Goal: Task Accomplishment & Management: Use online tool/utility

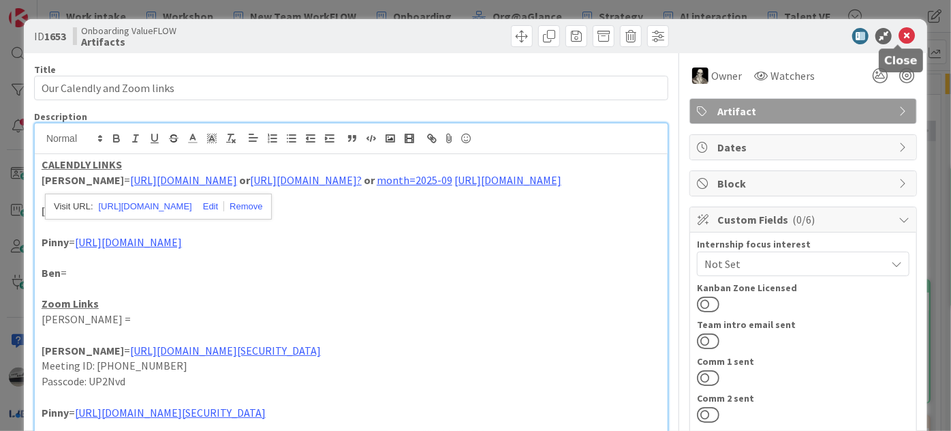
click at [903, 34] on icon at bounding box center [907, 36] width 16 height 16
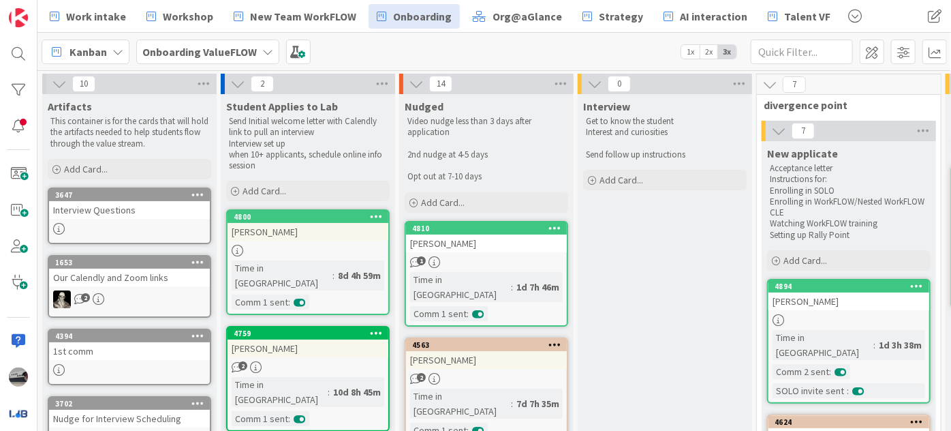
click at [218, 56] on b "Onboarding ValueFLOW" at bounding box center [199, 52] width 114 height 14
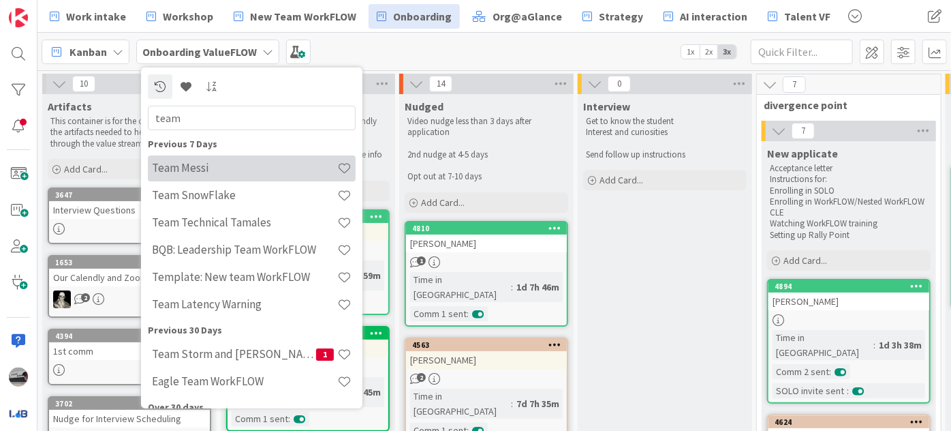
type input "team"
click at [196, 169] on h4 "Team Messi" at bounding box center [244, 168] width 185 height 14
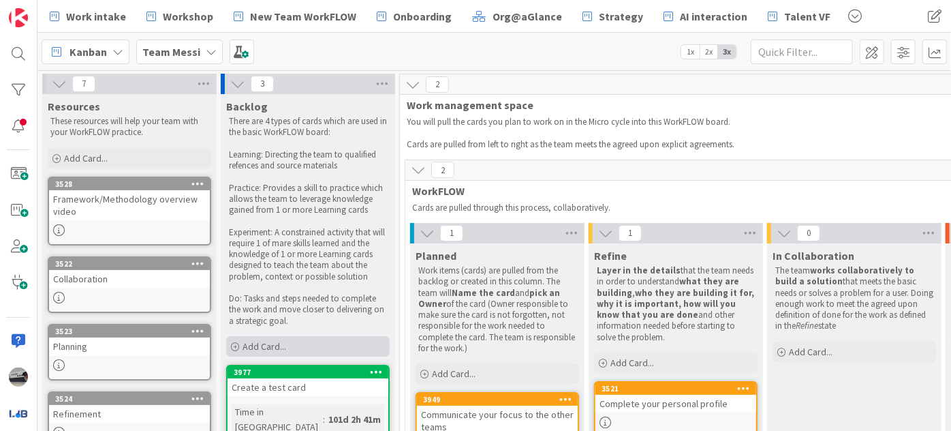
click at [282, 346] on span "Add Card..." at bounding box center [265, 346] width 44 height 12
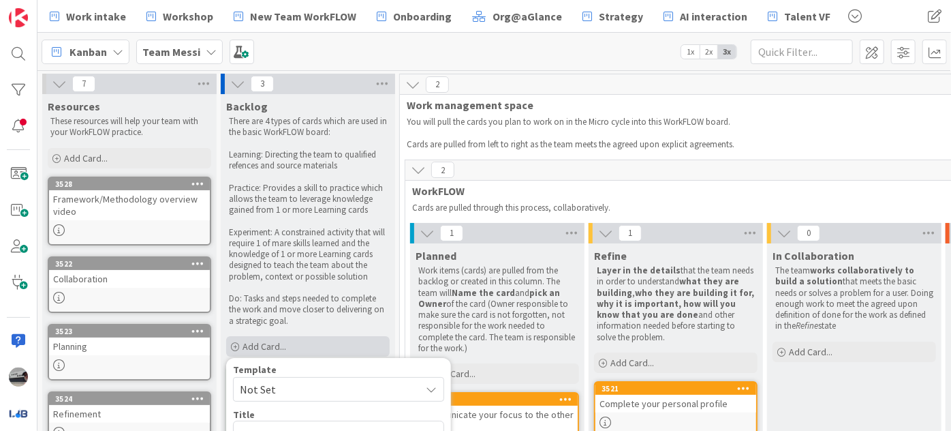
scroll to position [185, 0]
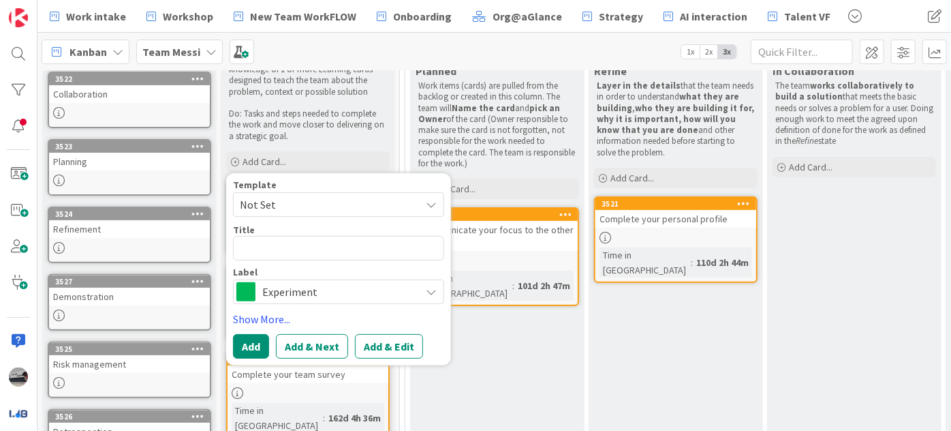
click at [285, 290] on span "Experiment" at bounding box center [337, 291] width 151 height 19
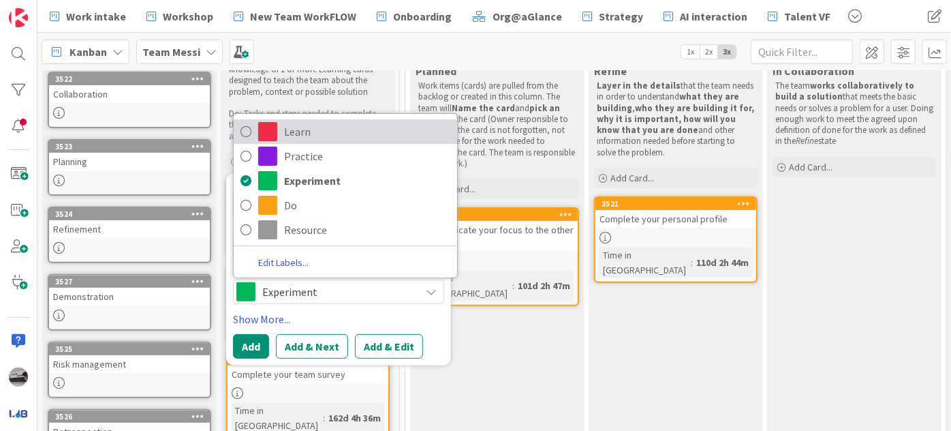
click at [352, 132] on span "Learn" at bounding box center [367, 131] width 166 height 20
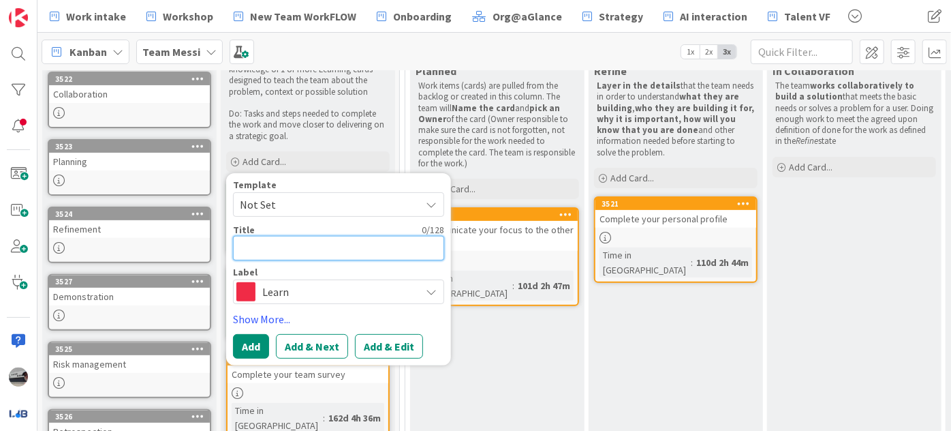
click at [279, 241] on textarea at bounding box center [338, 248] width 211 height 25
type textarea "x"
type textarea "T"
type textarea "x"
type textarea "Te"
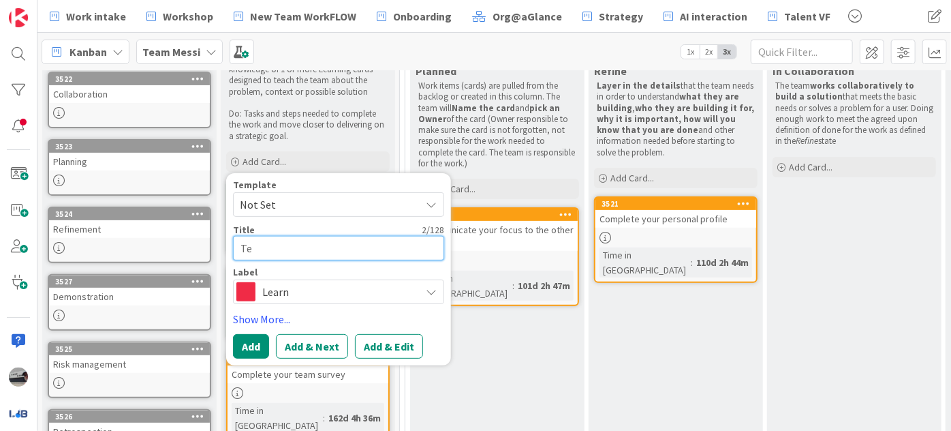
type textarea "x"
type textarea "Tea"
type textarea "x"
type textarea "Team"
type textarea "x"
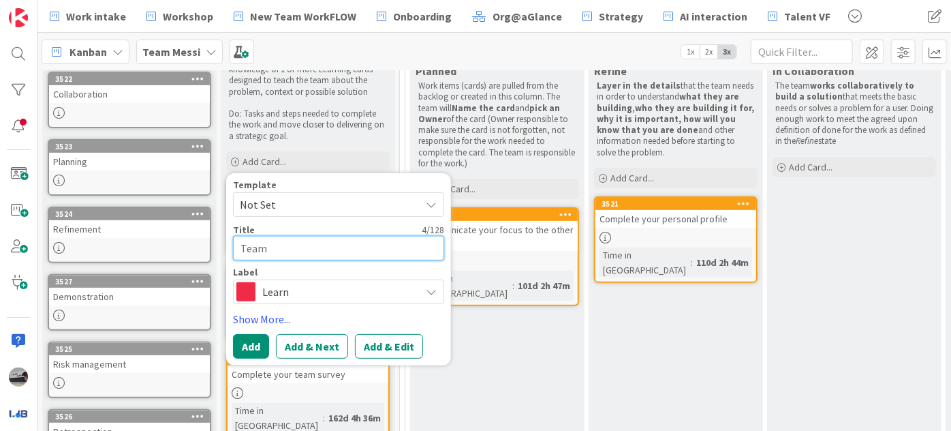
type textarea "Team"
type textarea "x"
type textarea "Team d"
type textarea "x"
type textarea "Team de"
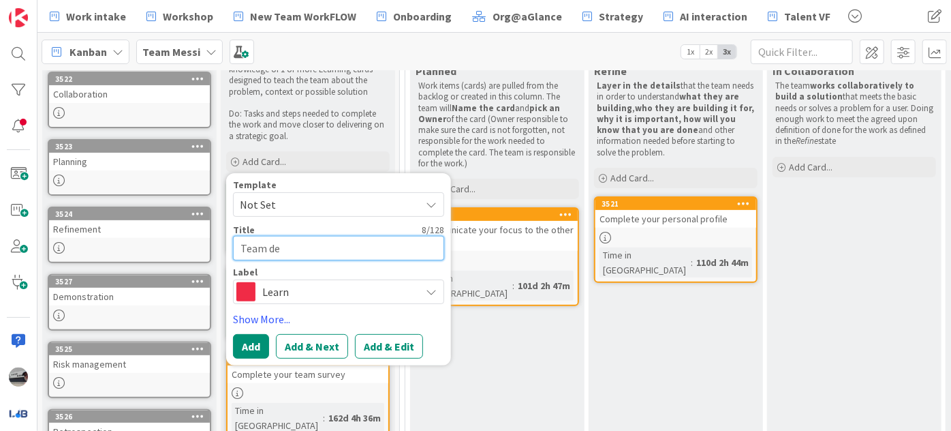
type textarea "x"
type textarea "Team dem"
type textarea "x"
type textarea "Team demo"
type textarea "x"
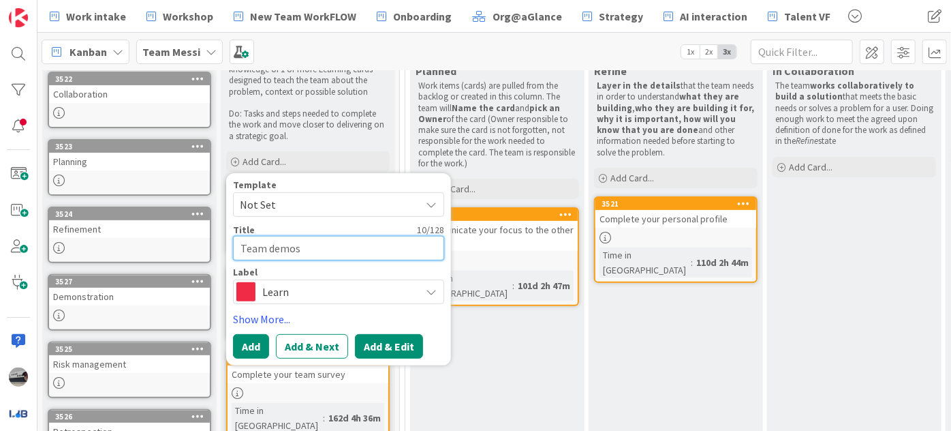
type textarea "Team demos"
click at [383, 346] on button "Add & Edit" at bounding box center [389, 346] width 68 height 25
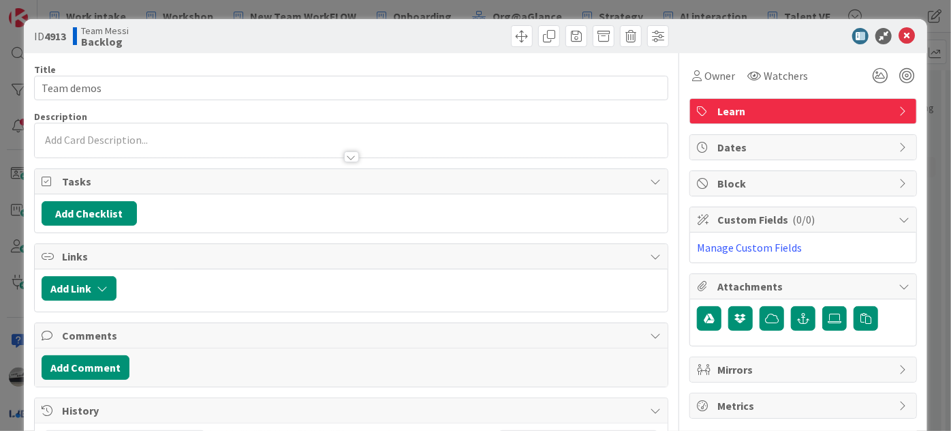
click at [344, 155] on div at bounding box center [351, 156] width 15 height 11
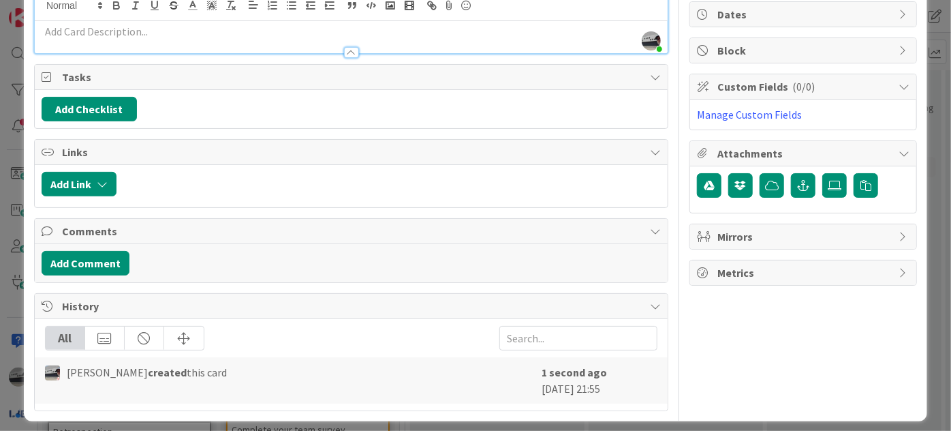
scroll to position [138, 0]
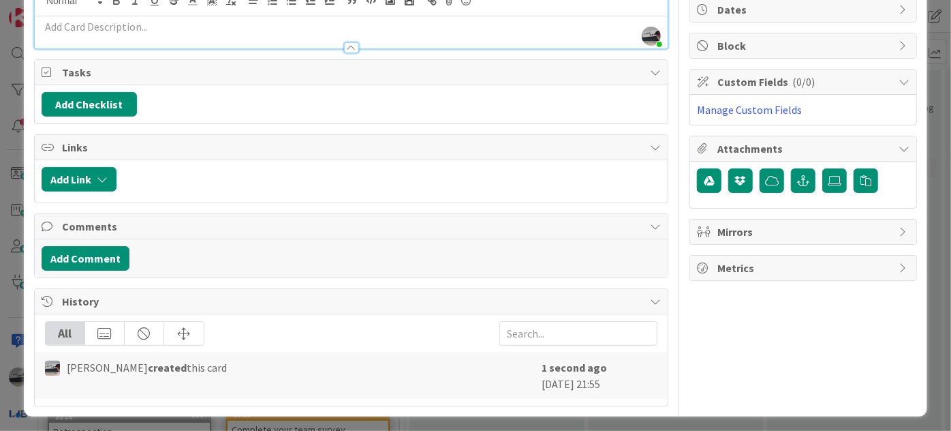
click at [349, 46] on div at bounding box center [351, 47] width 15 height 11
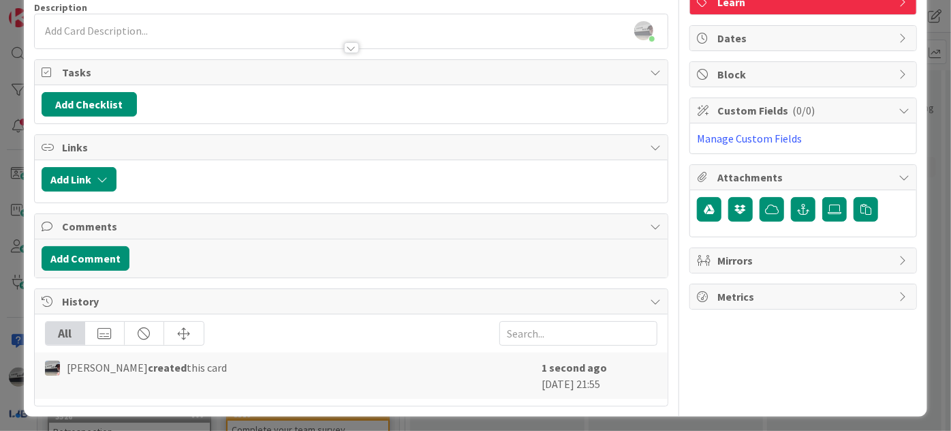
click at [347, 46] on div at bounding box center [351, 47] width 15 height 11
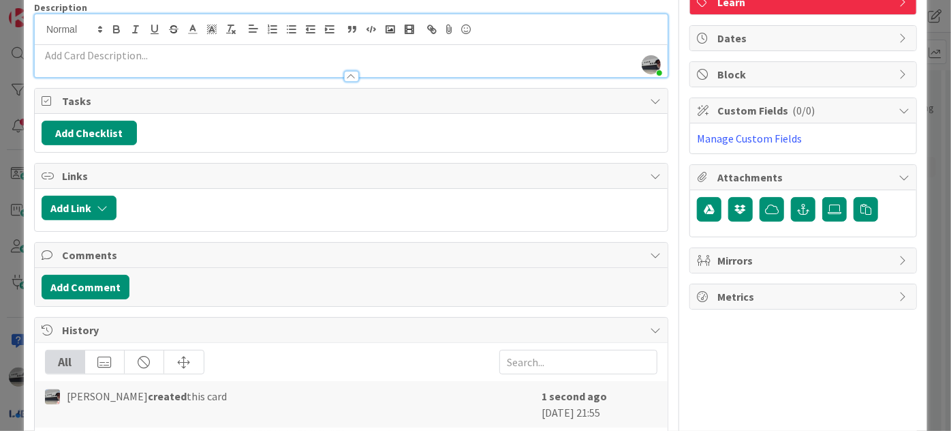
click at [156, 56] on p at bounding box center [351, 56] width 619 height 16
click at [349, 76] on div at bounding box center [351, 76] width 15 height 11
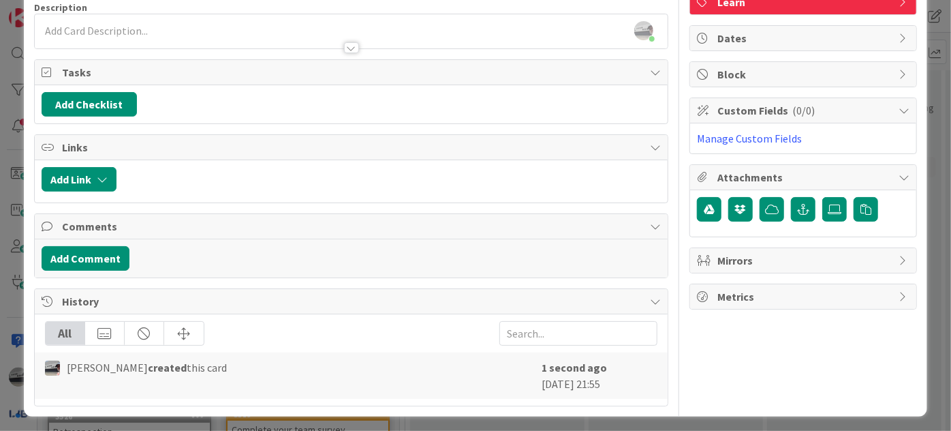
click at [195, 35] on div at bounding box center [351, 41] width 633 height 14
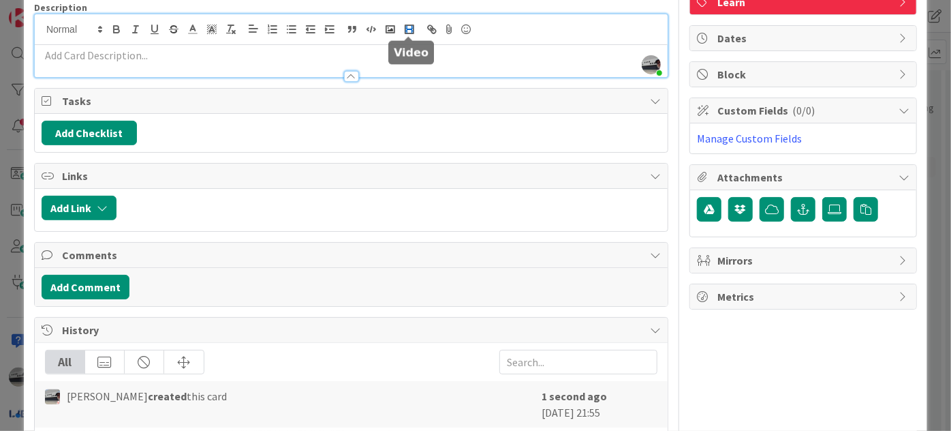
click at [411, 28] on icon "button" at bounding box center [409, 29] width 12 height 12
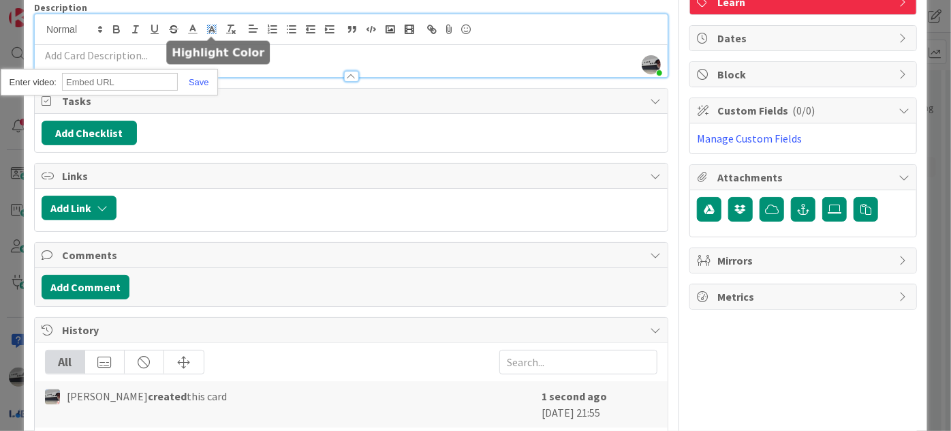
paste input "[URL][DOMAIN_NAME]"
click at [201, 83] on link at bounding box center [193, 82] width 31 height 10
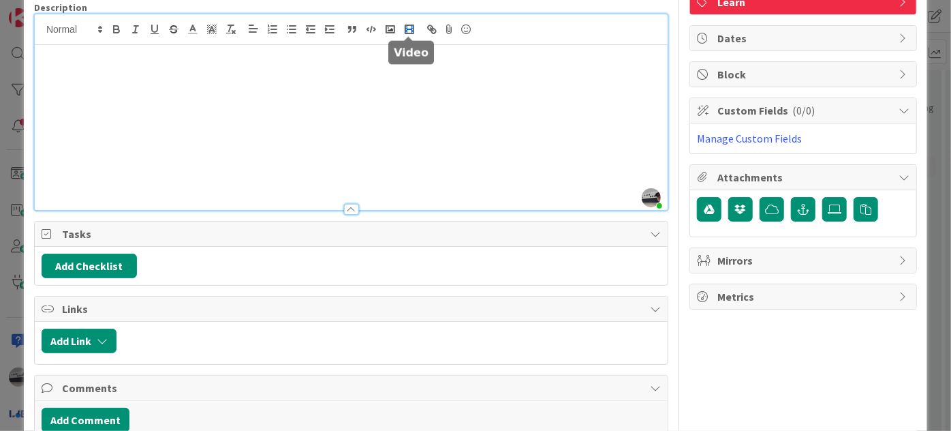
click at [409, 29] on rect "button" at bounding box center [409, 29] width 5 height 1
paste input "[URL][DOMAIN_NAME]"
click at [202, 210] on link at bounding box center [193, 215] width 31 height 10
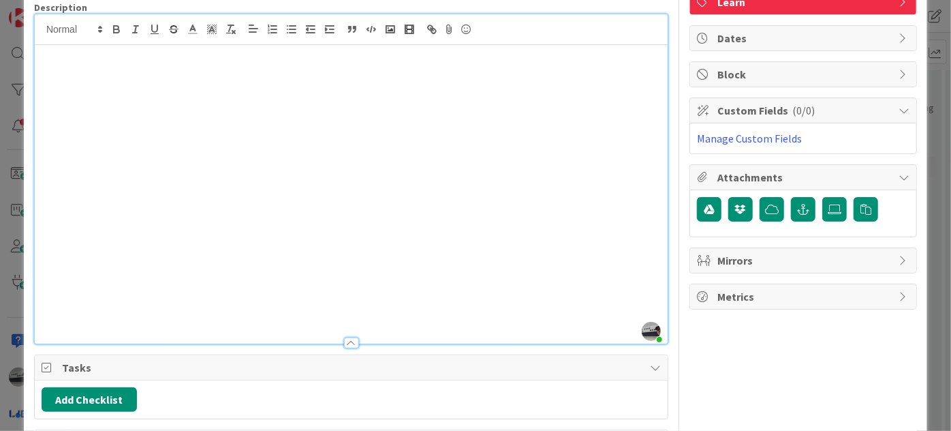
click at [63, 307] on p at bounding box center [351, 306] width 619 height 16
drag, startPoint x: 181, startPoint y: 306, endPoint x: 37, endPoint y: 304, distance: 144.4
click at [37, 304] on div "[URL][DOMAIN_NAME]" at bounding box center [351, 194] width 633 height 298
click at [405, 23] on icon "button" at bounding box center [409, 29] width 12 height 12
paste input "[URL][DOMAIN_NAME]"
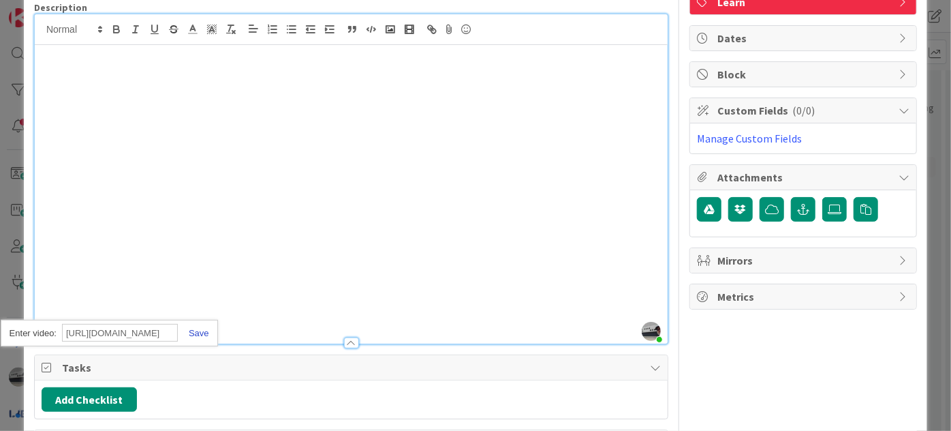
click at [196, 331] on link at bounding box center [193, 333] width 31 height 10
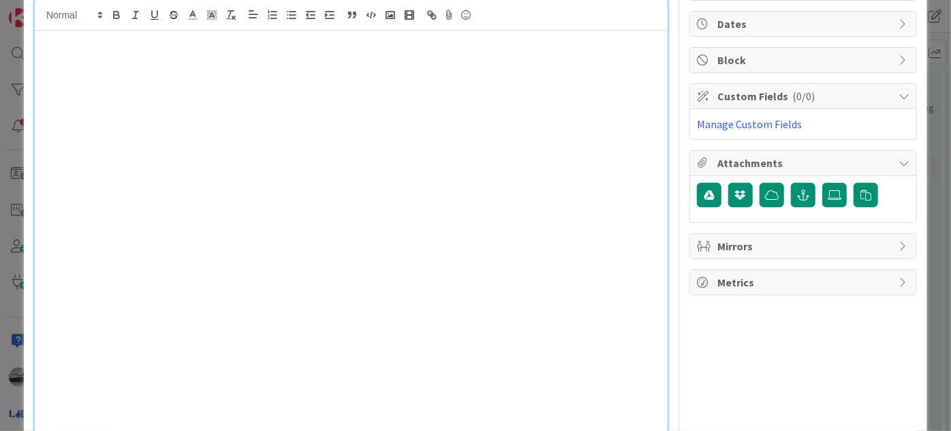
scroll to position [139, 0]
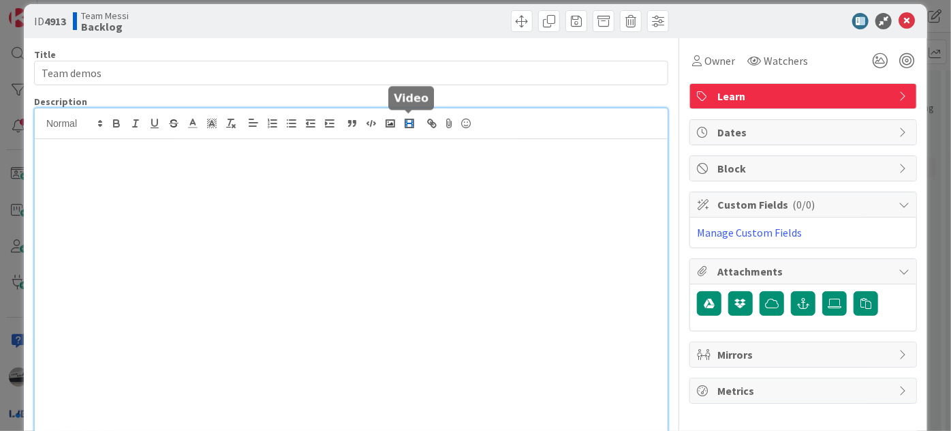
click at [407, 125] on icon "button" at bounding box center [409, 123] width 12 height 12
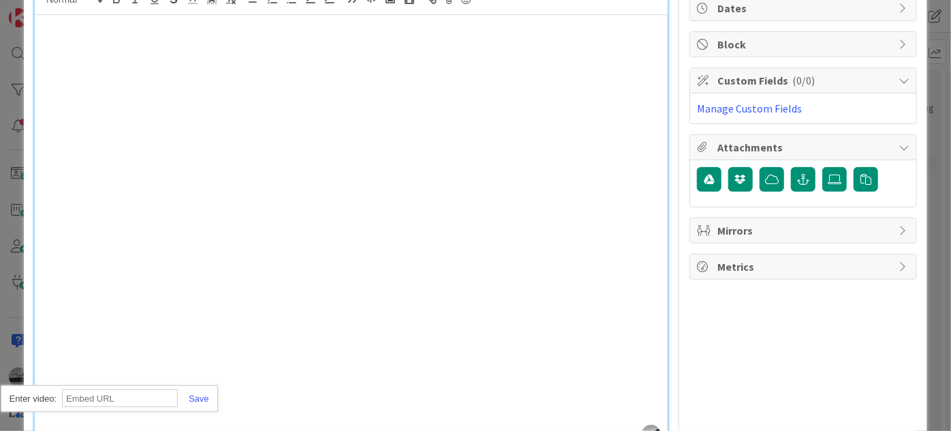
paste input "[URL][DOMAIN_NAME]"
click at [194, 397] on link at bounding box center [193, 398] width 31 height 10
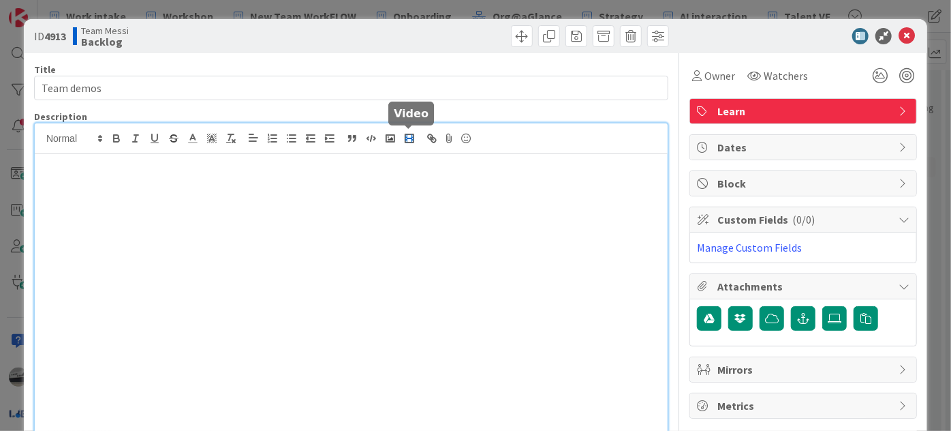
click at [407, 140] on icon "button" at bounding box center [409, 138] width 12 height 12
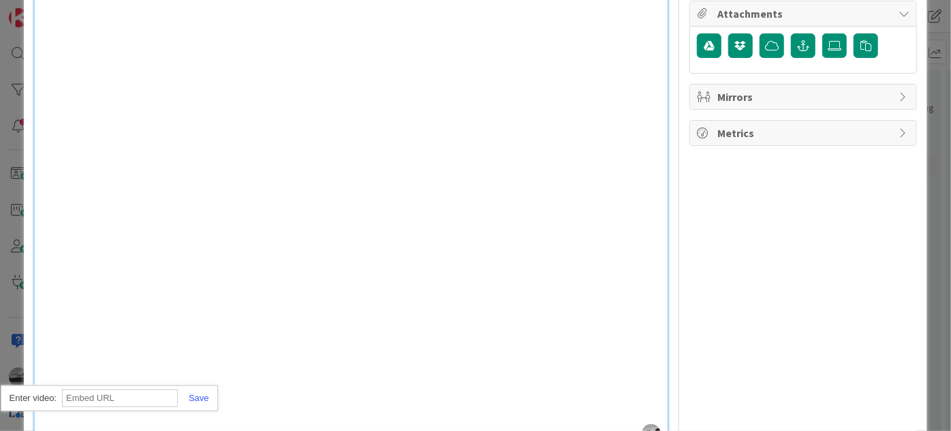
paste input "[URL][DOMAIN_NAME]"
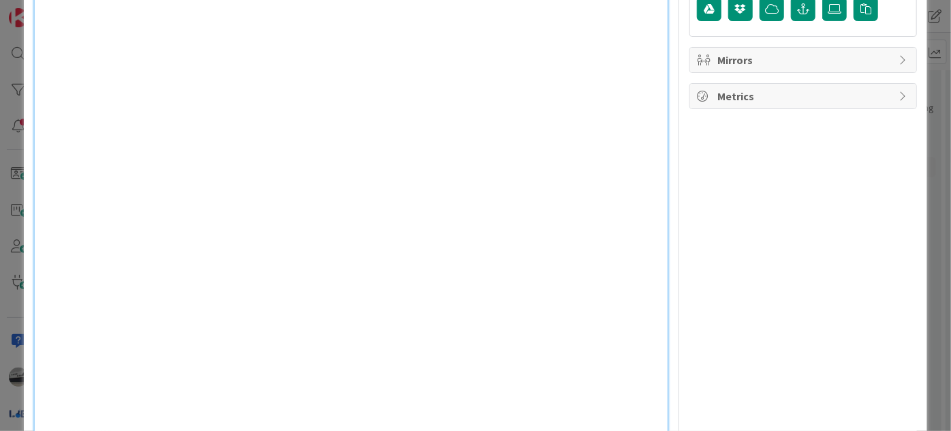
scroll to position [0, 0]
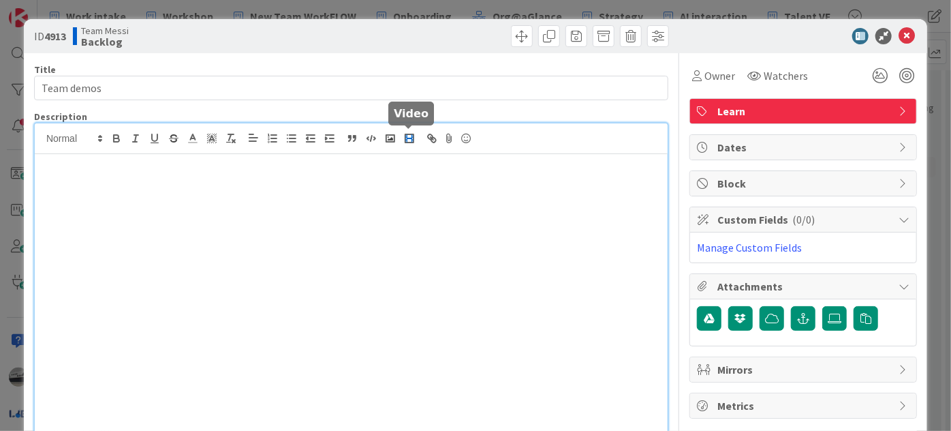
click at [410, 138] on icon "button" at bounding box center [409, 138] width 12 height 12
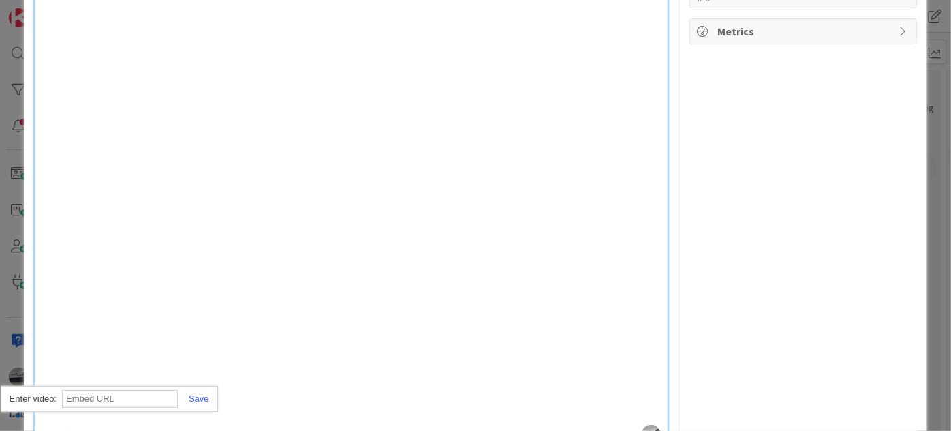
paste input "[URL][DOMAIN_NAME]"
click at [191, 394] on link at bounding box center [193, 398] width 31 height 10
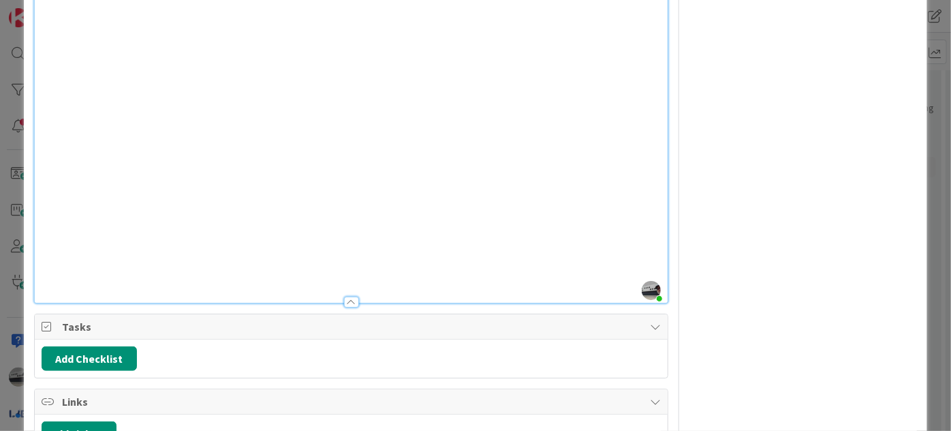
scroll to position [662, 0]
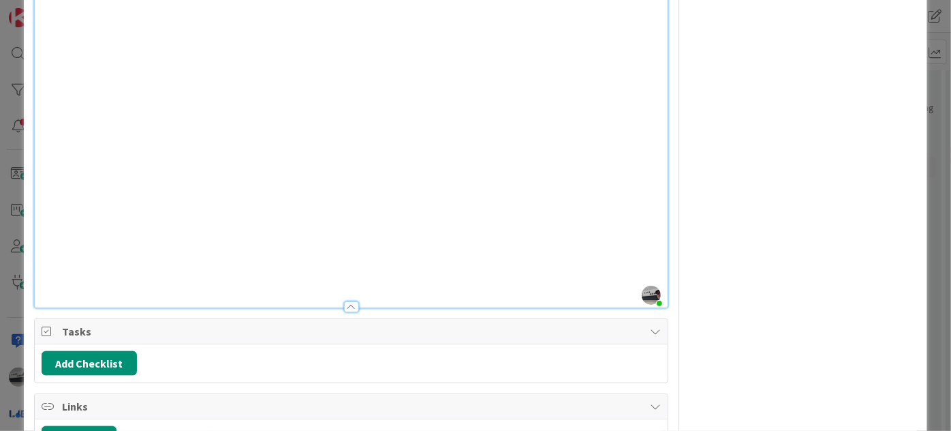
click at [112, 293] on div at bounding box center [351, 300] width 633 height 14
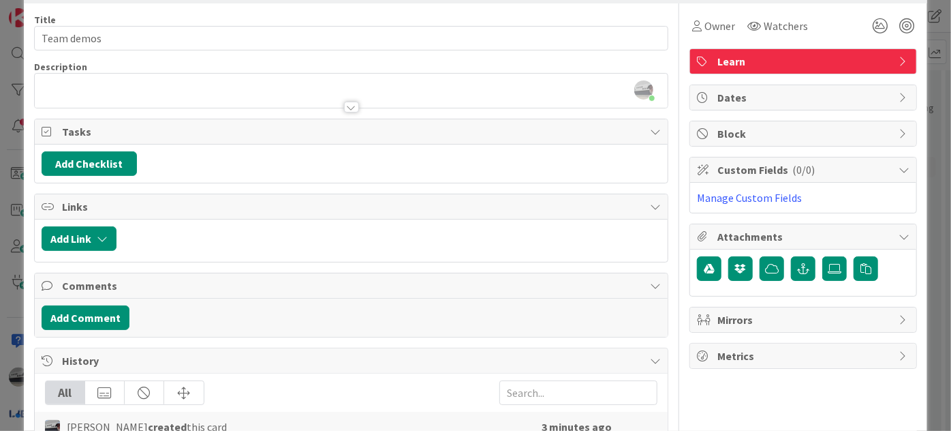
scroll to position [0, 0]
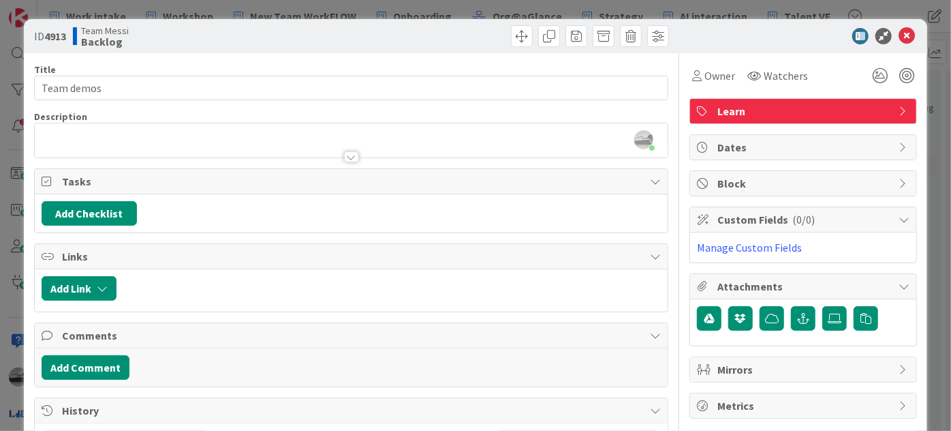
click at [347, 155] on div at bounding box center [351, 156] width 15 height 11
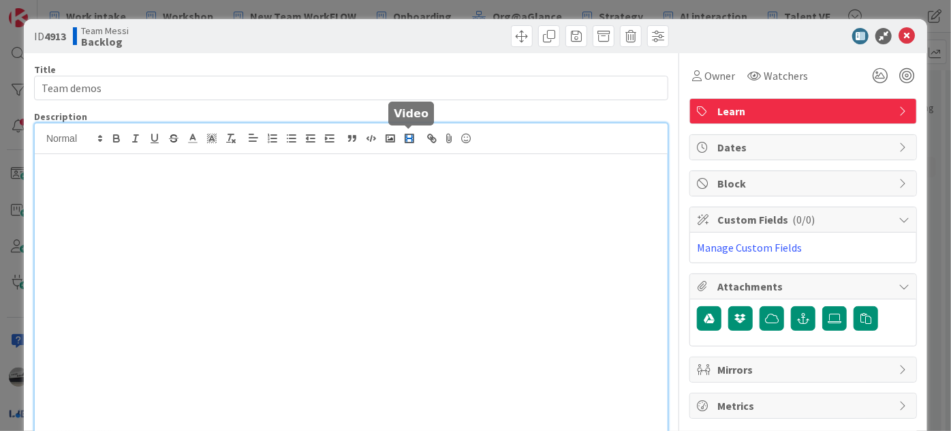
click at [409, 138] on rect "button" at bounding box center [409, 138] width 5 height 1
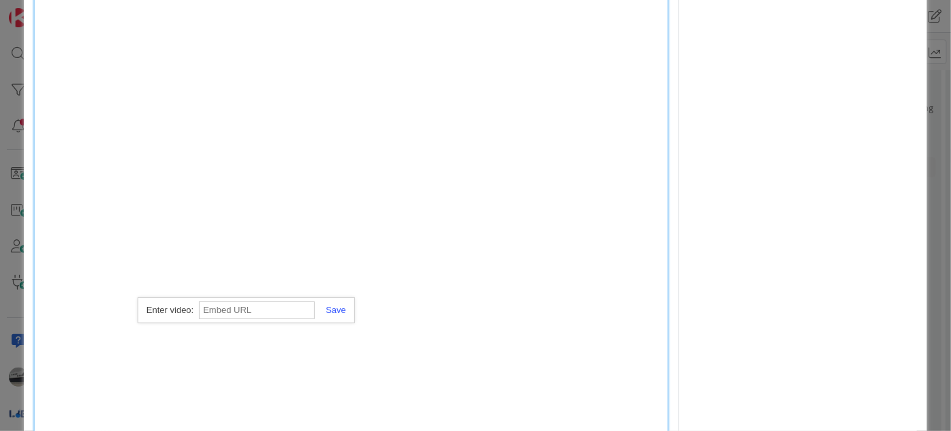
paste input "[URL][DOMAIN_NAME]"
click at [274, 289] on div at bounding box center [351, 19] width 633 height 918
click at [268, 303] on div at bounding box center [351, 19] width 633 height 918
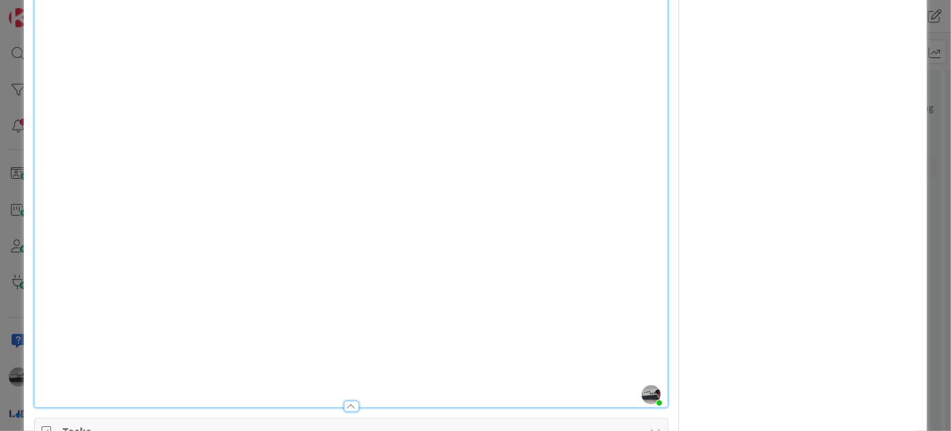
scroll to position [858, 0]
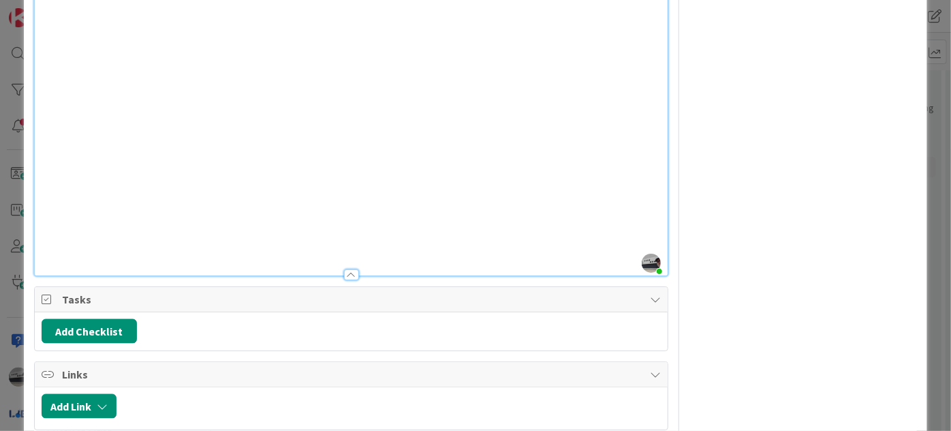
click at [80, 226] on p at bounding box center [351, 223] width 619 height 16
drag, startPoint x: 169, startPoint y: 221, endPoint x: 42, endPoint y: 223, distance: 127.4
click at [42, 223] on p "[URL][DOMAIN_NAME]" at bounding box center [351, 223] width 619 height 16
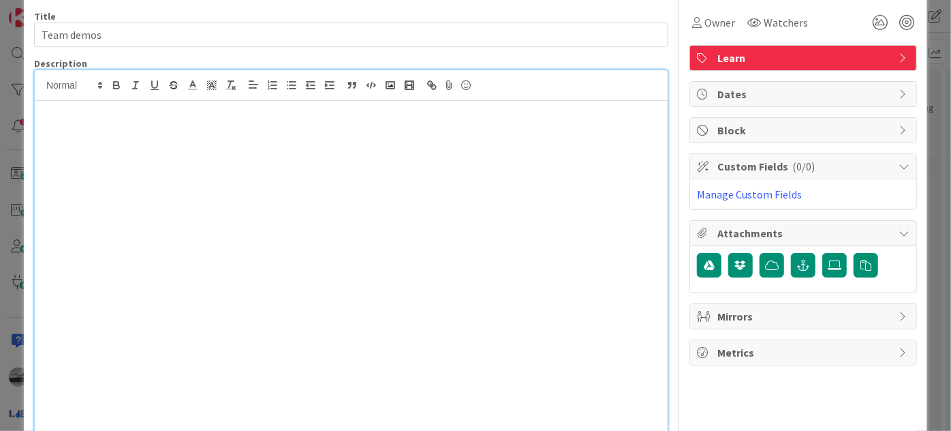
scroll to position [0, 0]
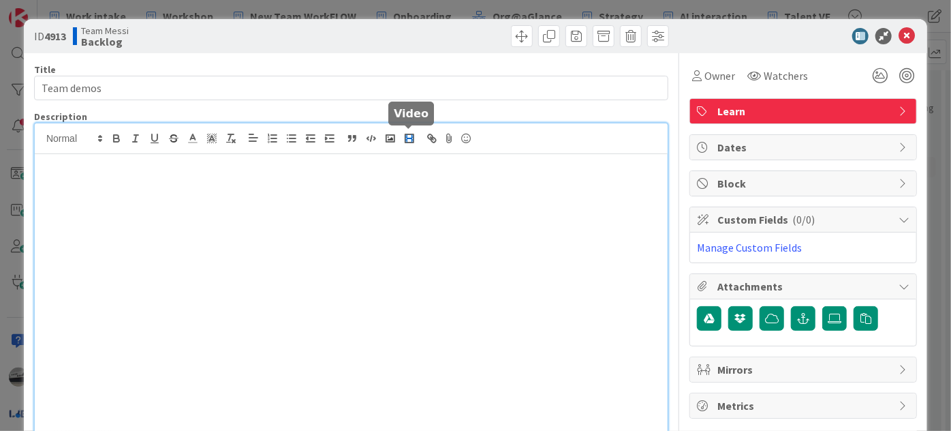
click at [410, 134] on rect "button" at bounding box center [409, 138] width 8 height 8
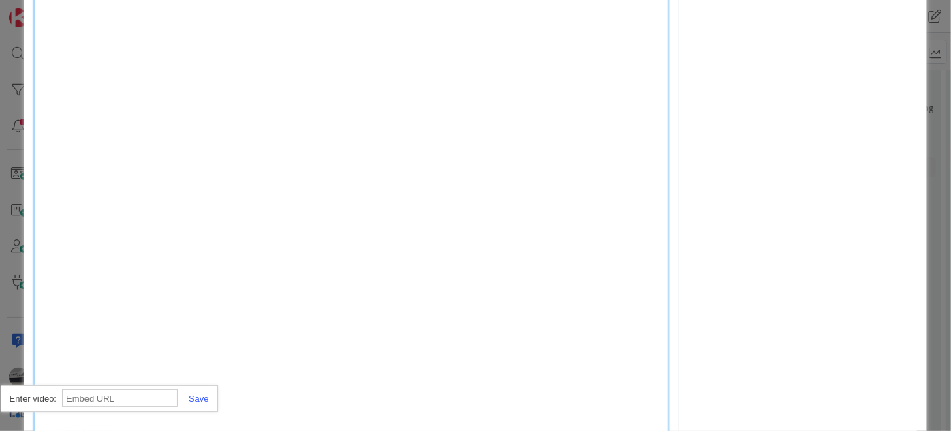
paste input "[URL][DOMAIN_NAME]"
type input "[URL][DOMAIN_NAME]"
click at [196, 397] on link at bounding box center [193, 398] width 31 height 10
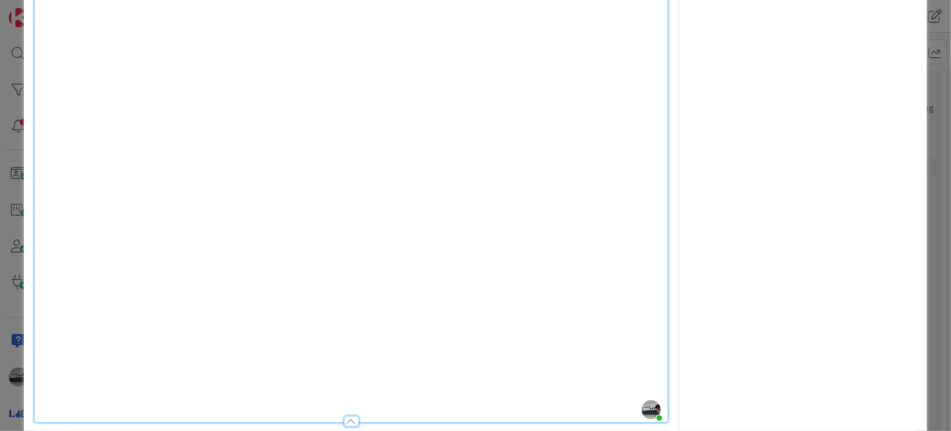
scroll to position [928, 0]
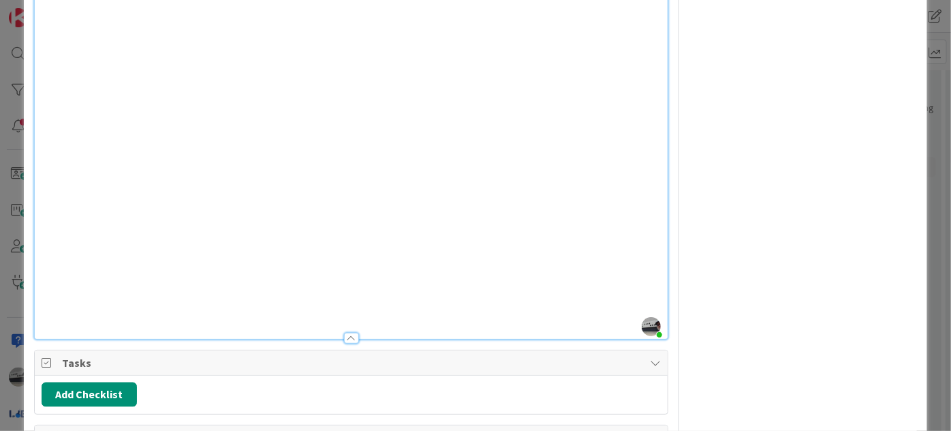
click at [72, 282] on p at bounding box center [351, 287] width 619 height 16
paste div
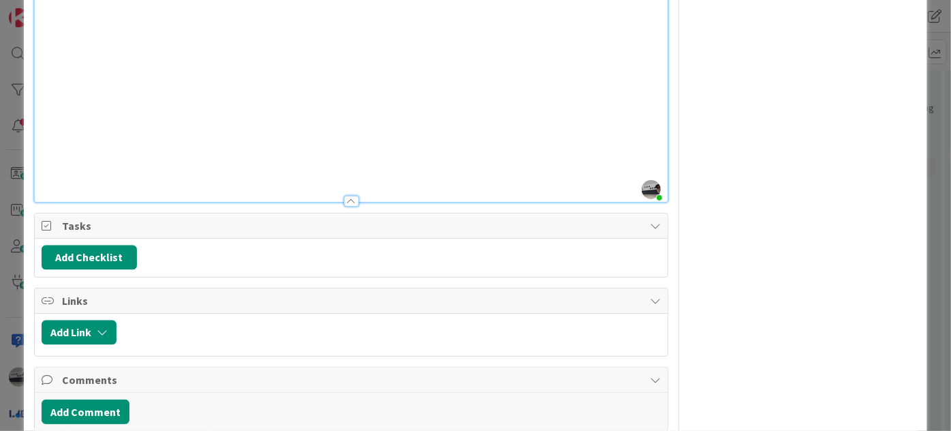
scroll to position [1114, 0]
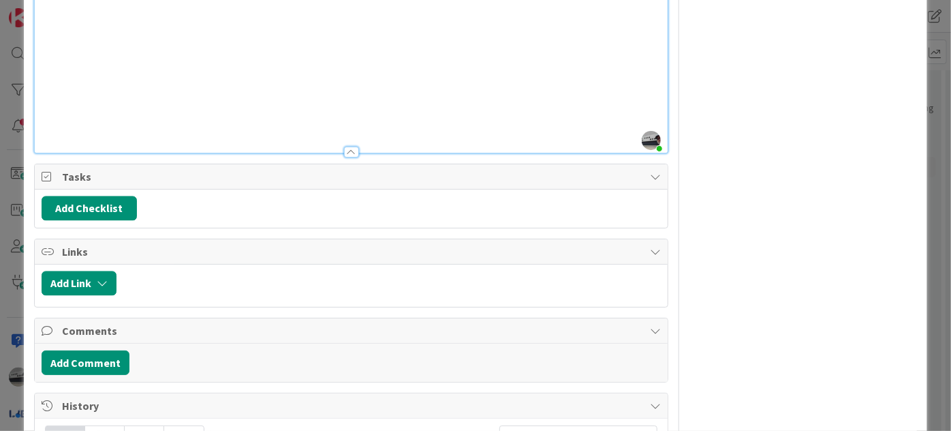
click at [62, 105] on p at bounding box center [351, 101] width 619 height 16
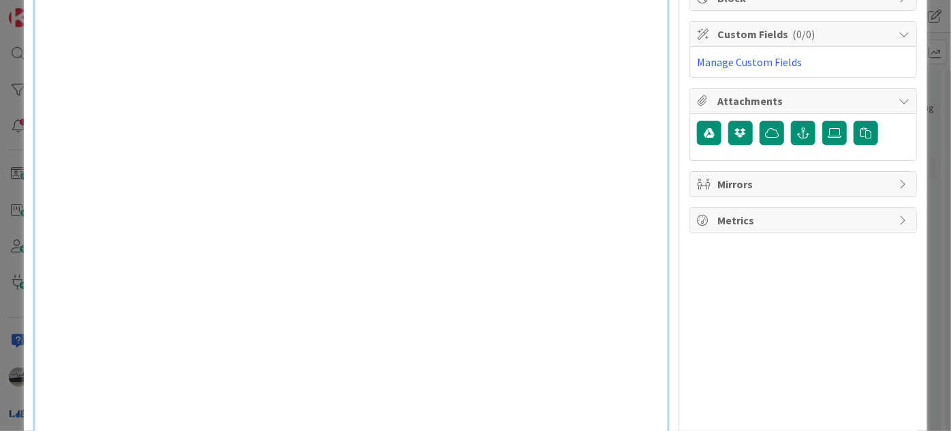
scroll to position [0, 0]
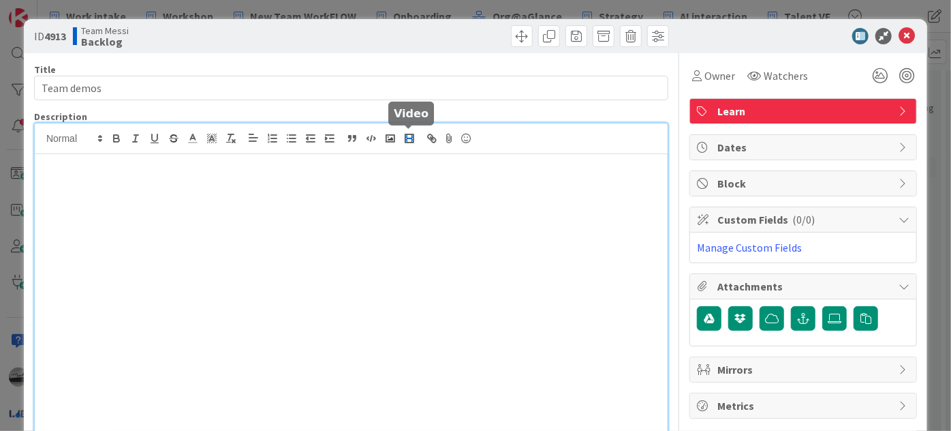
click at [405, 136] on rect "button" at bounding box center [409, 138] width 8 height 8
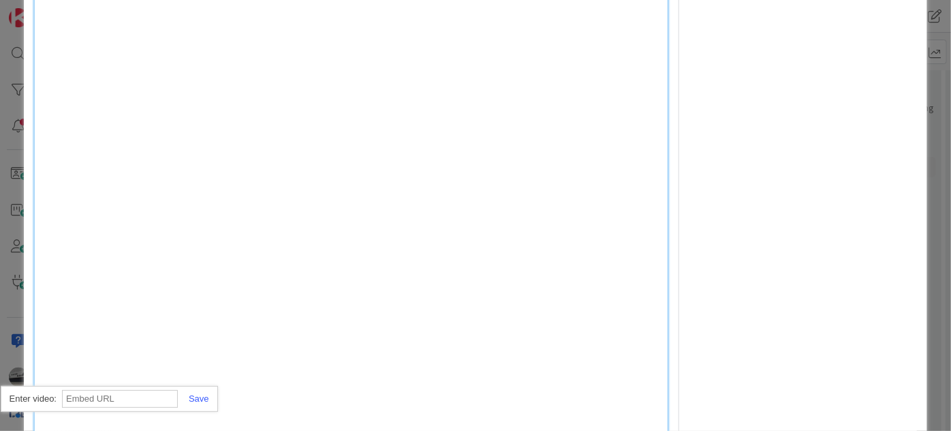
paste input "[URL][DOMAIN_NAME]"
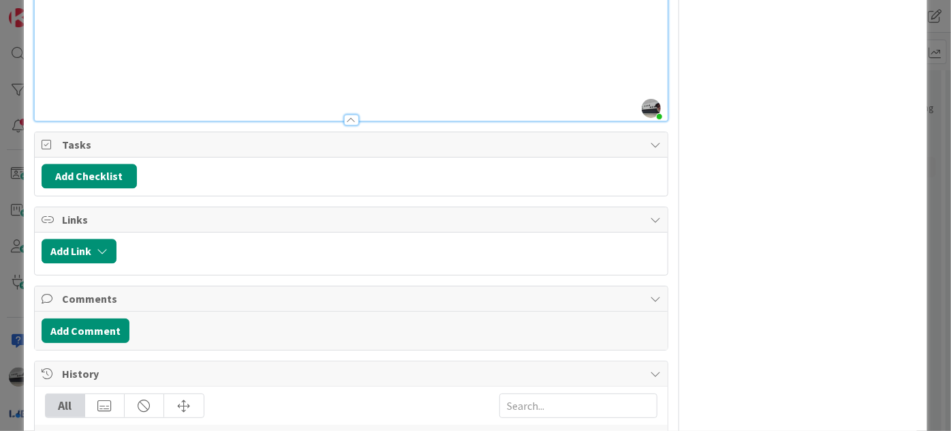
scroll to position [1279, 0]
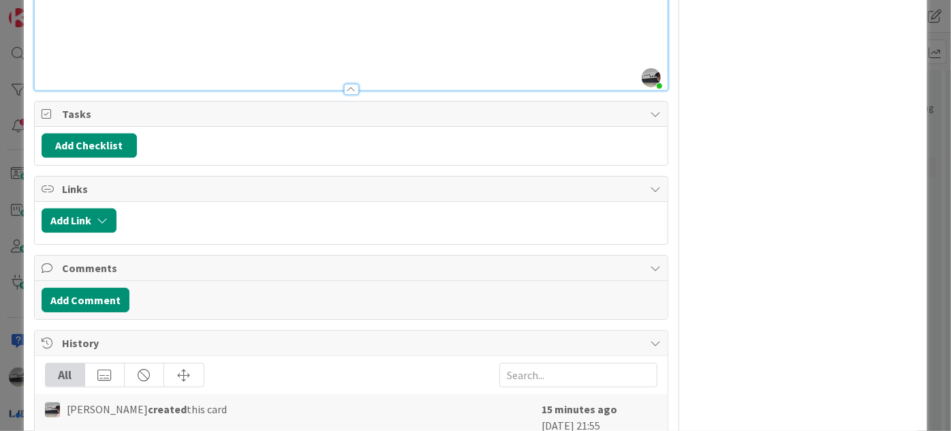
click at [72, 61] on p at bounding box center [351, 69] width 619 height 16
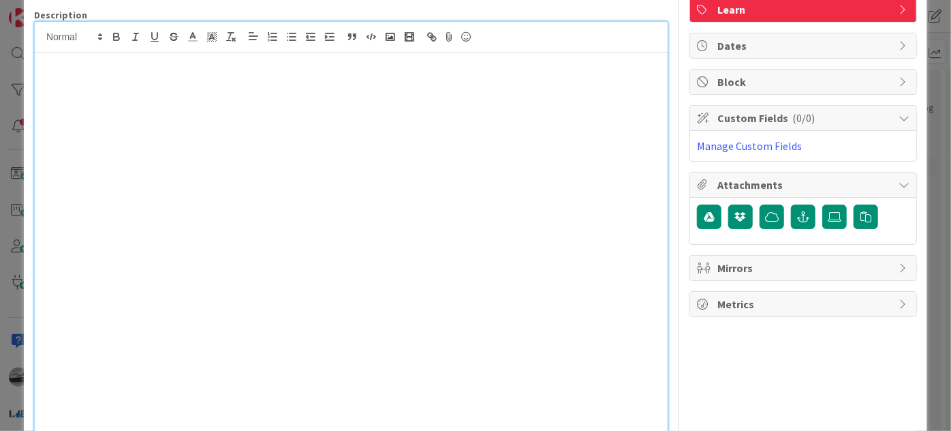
scroll to position [0, 0]
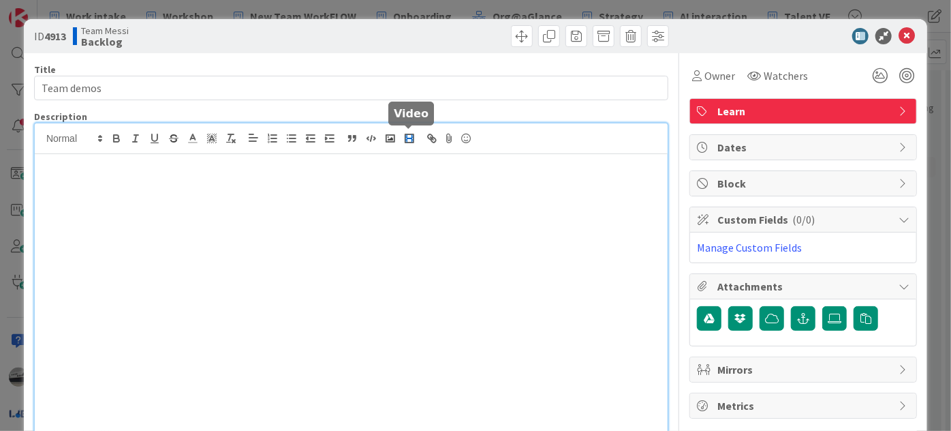
click at [407, 138] on rect "button" at bounding box center [409, 138] width 5 height 1
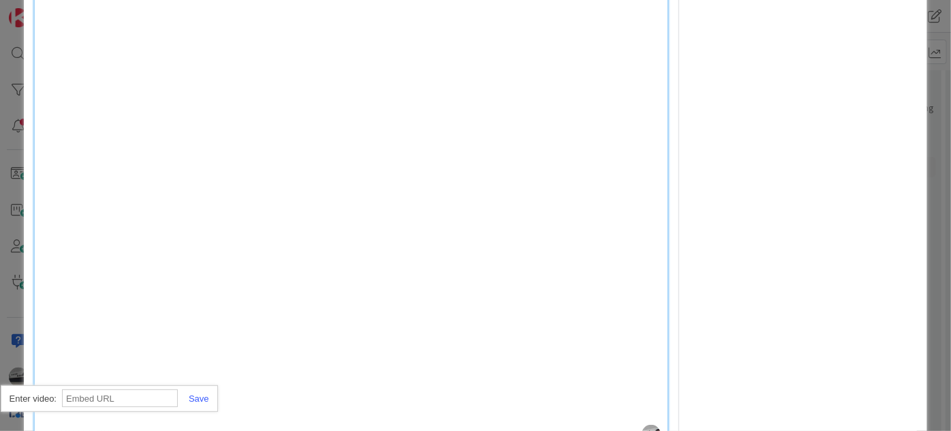
paste input "[URL][DOMAIN_NAME]"
click at [206, 399] on link at bounding box center [193, 398] width 31 height 10
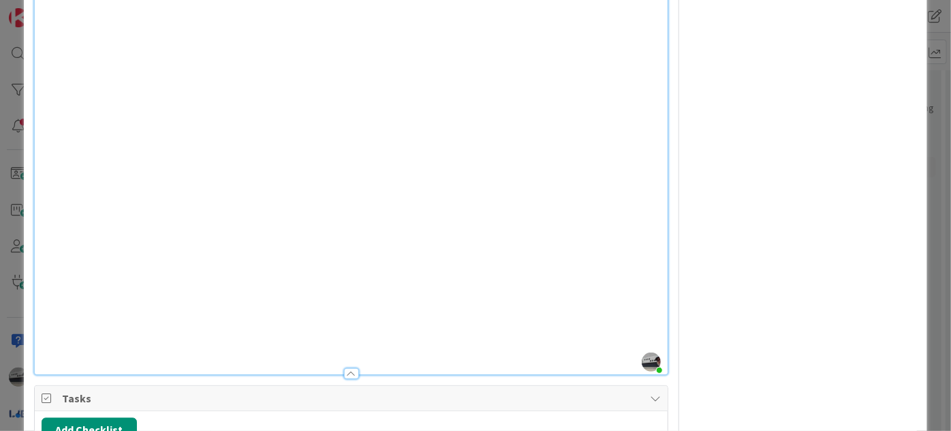
scroll to position [1272, 0]
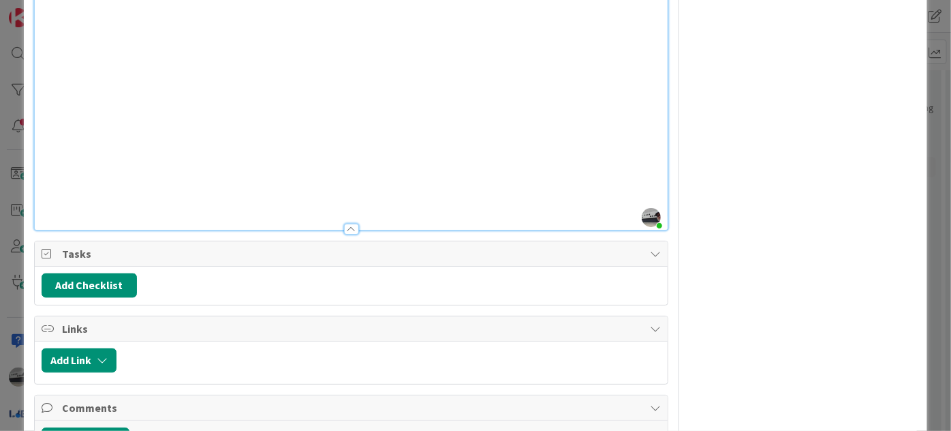
click at [71, 203] on p at bounding box center [351, 209] width 619 height 16
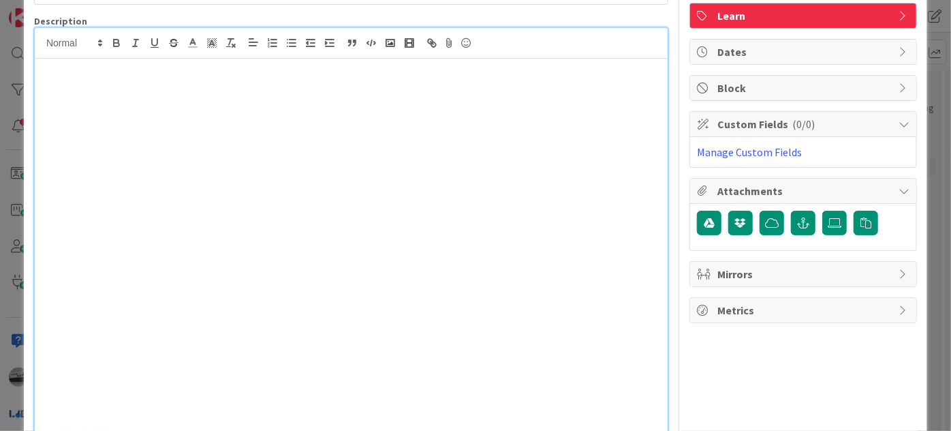
scroll to position [0, 0]
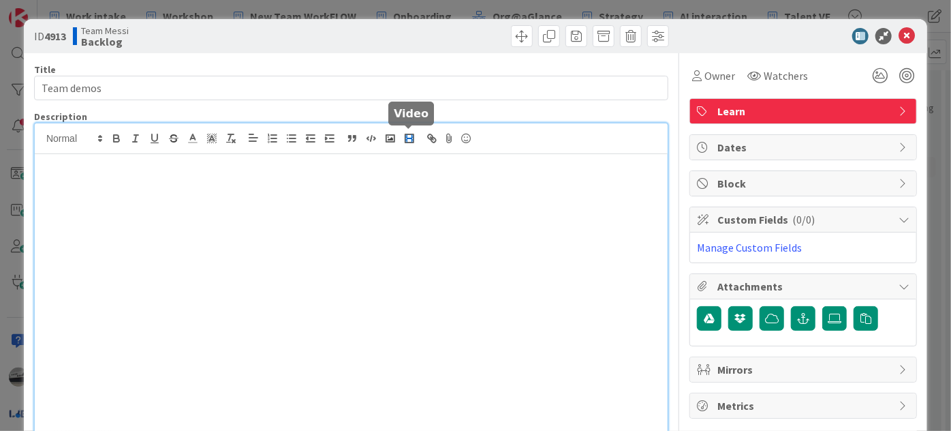
click at [409, 138] on rect "button" at bounding box center [409, 138] width 5 height 1
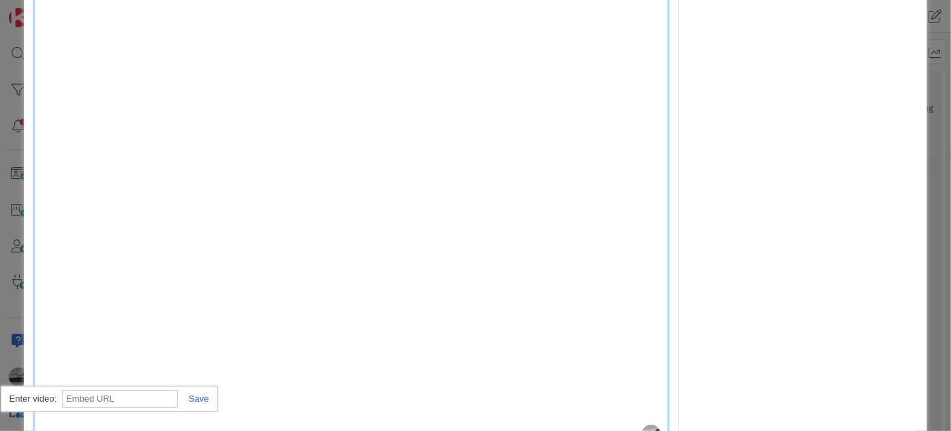
paste input "[URL][DOMAIN_NAME]"
click at [194, 401] on link at bounding box center [193, 398] width 31 height 10
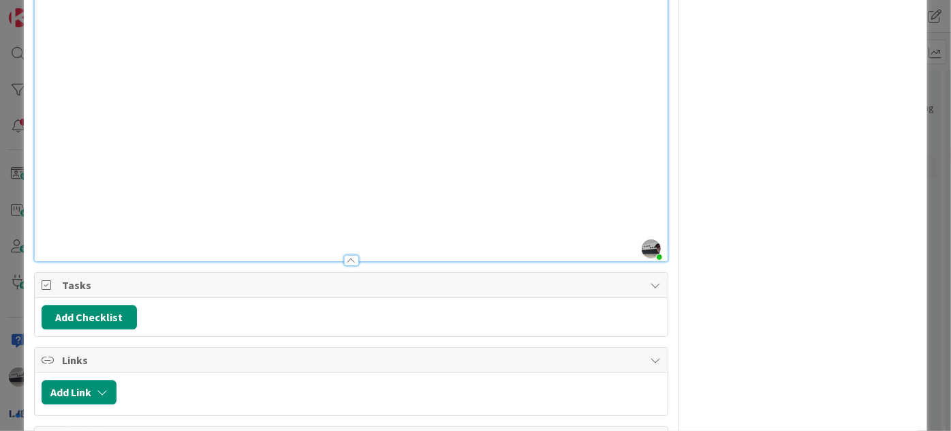
click at [57, 228] on p at bounding box center [351, 224] width 619 height 16
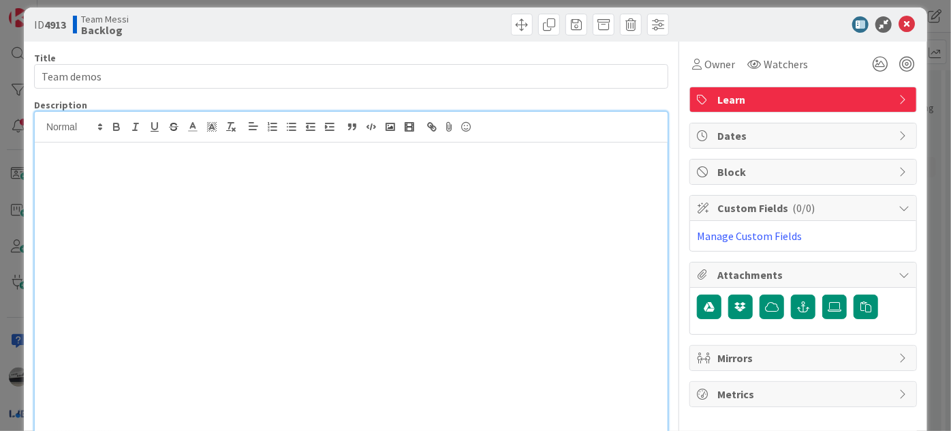
scroll to position [0, 0]
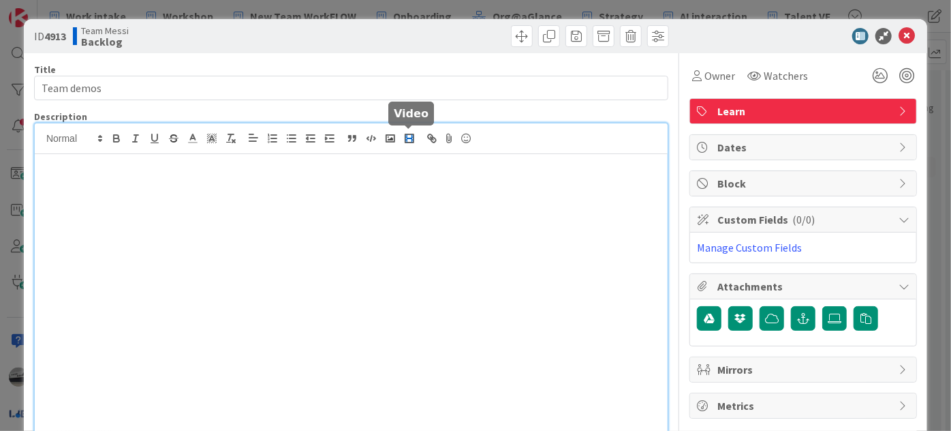
click at [407, 138] on rect "button" at bounding box center [409, 138] width 5 height 1
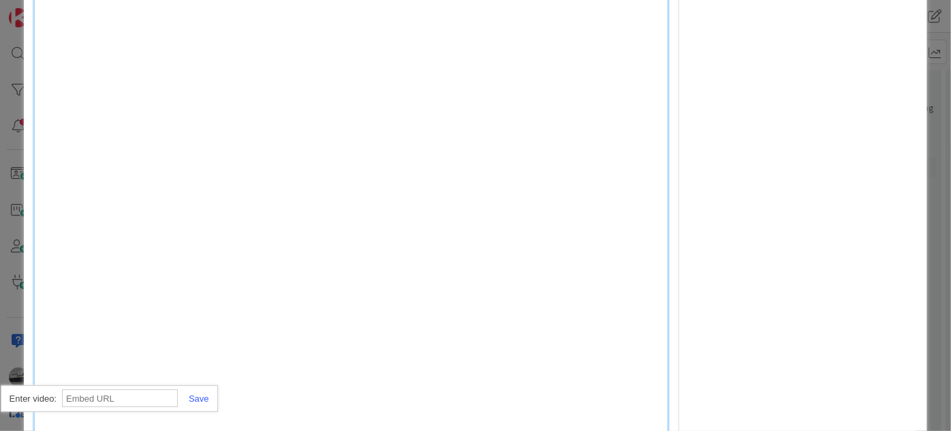
paste input "[URL][DOMAIN_NAME]"
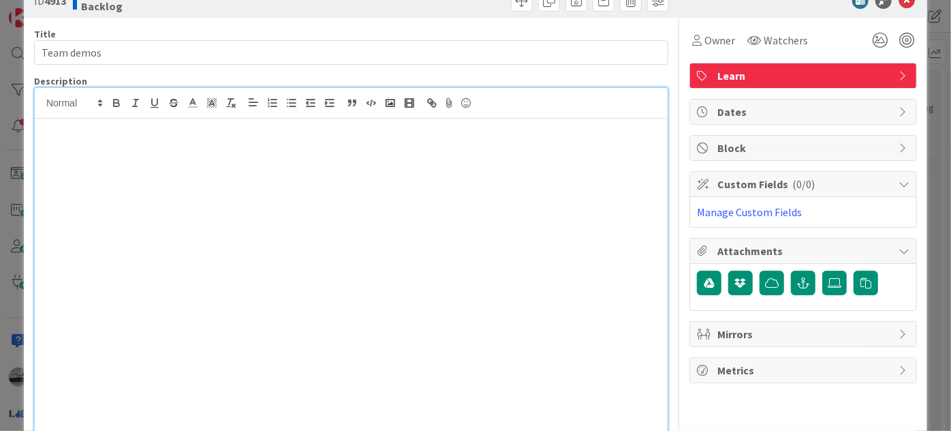
scroll to position [0, 0]
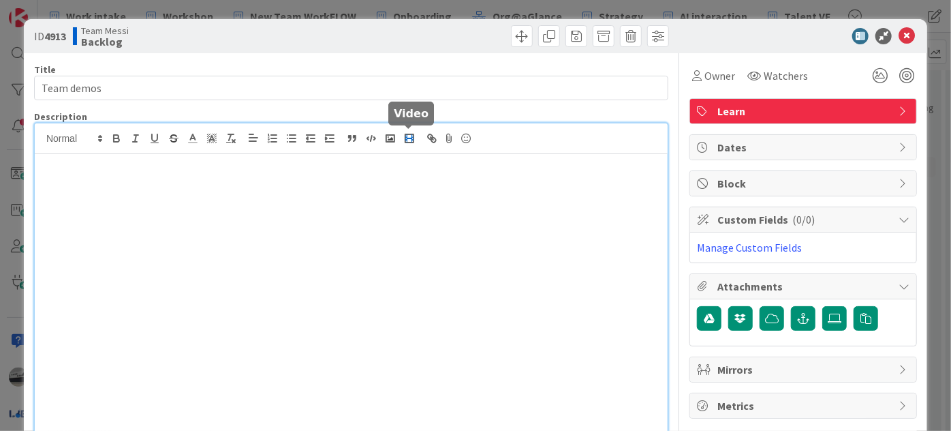
click at [408, 138] on rect "button" at bounding box center [409, 138] width 5 height 1
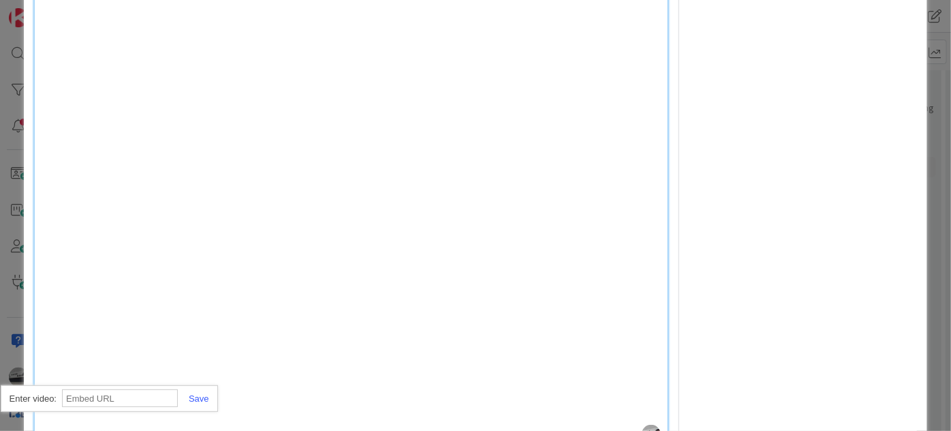
paste input "[URL][DOMAIN_NAME]"
type input "[URL][DOMAIN_NAME]"
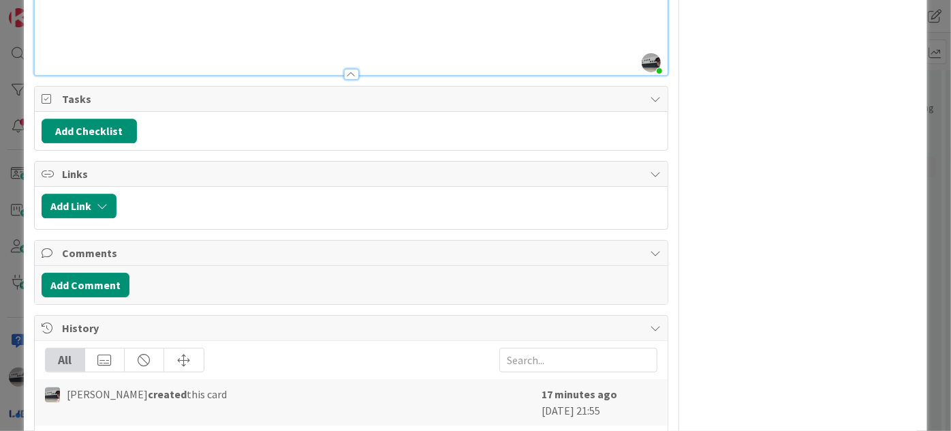
scroll to position [1791, 0]
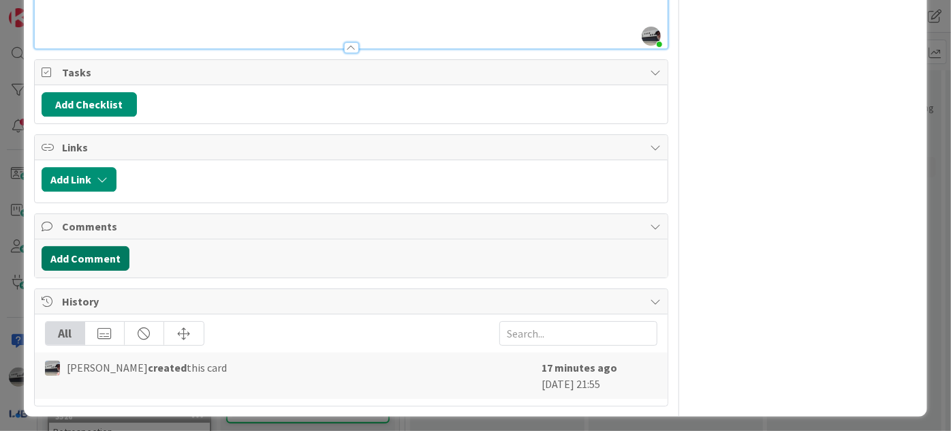
click at [101, 255] on button "Add Comment" at bounding box center [86, 258] width 88 height 25
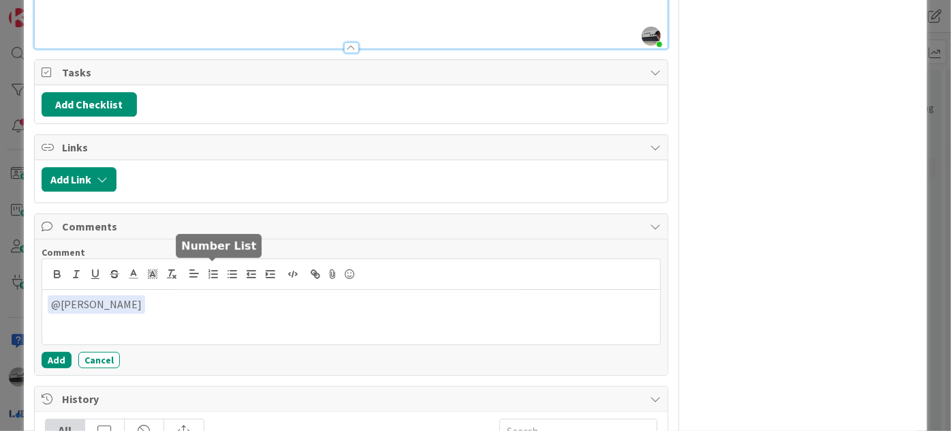
click at [216, 270] on div "﻿ @ [PERSON_NAME] ﻿ @ card @ board IM [PERSON_NAME] [PERSON_NAME] [PERSON_NAME]…" at bounding box center [351, 301] width 618 height 85
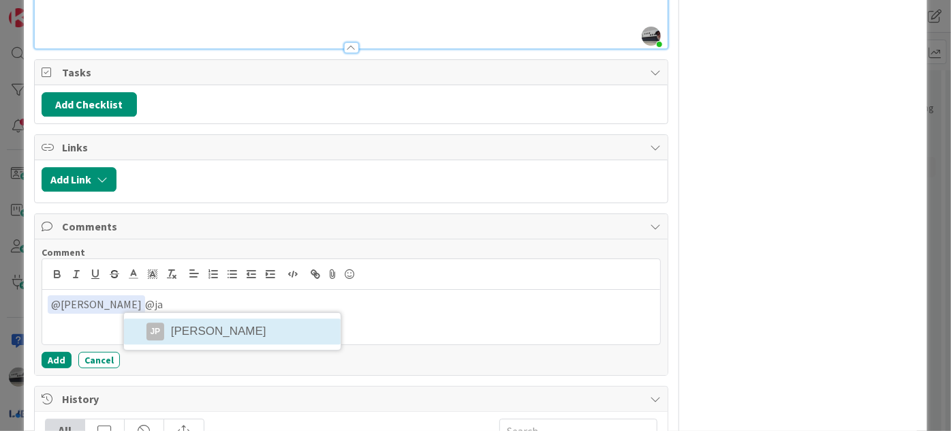
click at [213, 323] on div "﻿ @ [PERSON_NAME] ﻿ @ja [PERSON_NAME] Priest" at bounding box center [351, 317] width 618 height 54
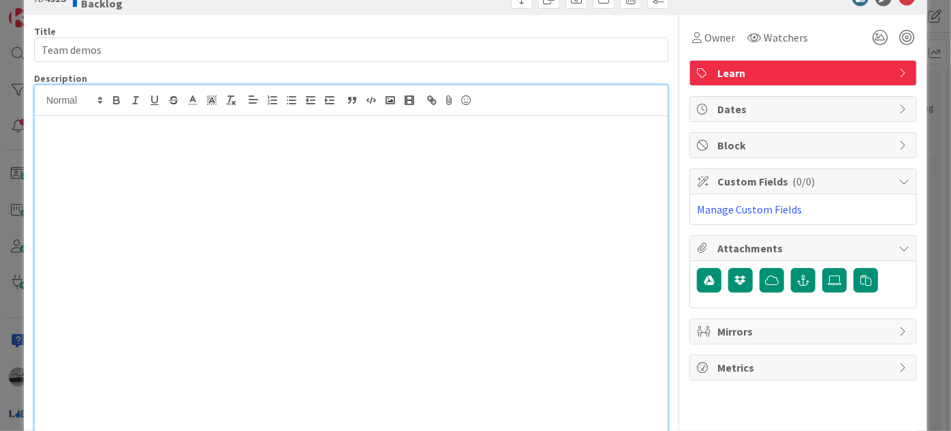
scroll to position [0, 0]
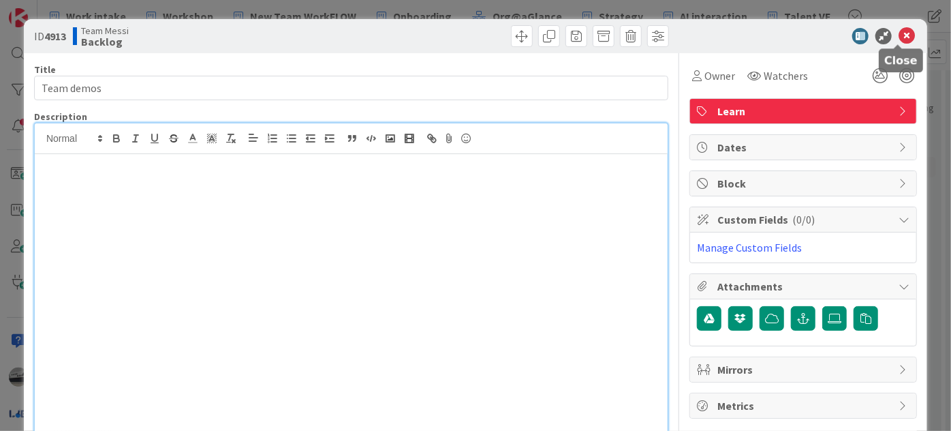
click at [899, 34] on icon at bounding box center [907, 36] width 16 height 16
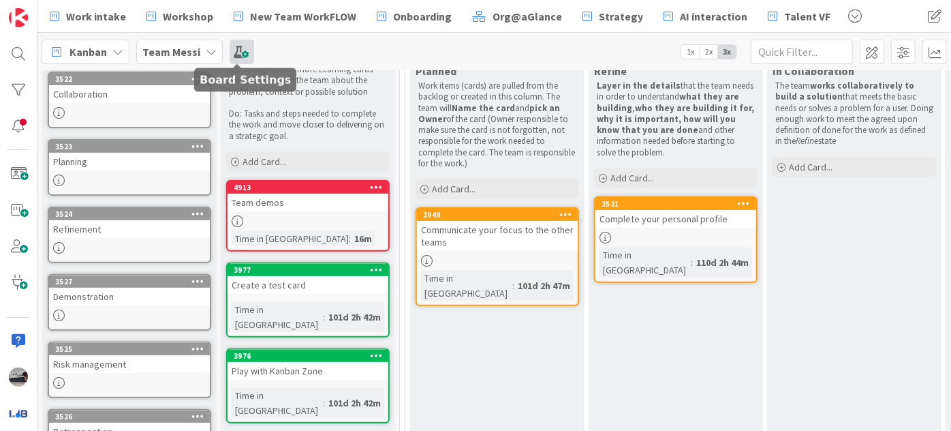
click at [238, 48] on span at bounding box center [242, 52] width 25 height 25
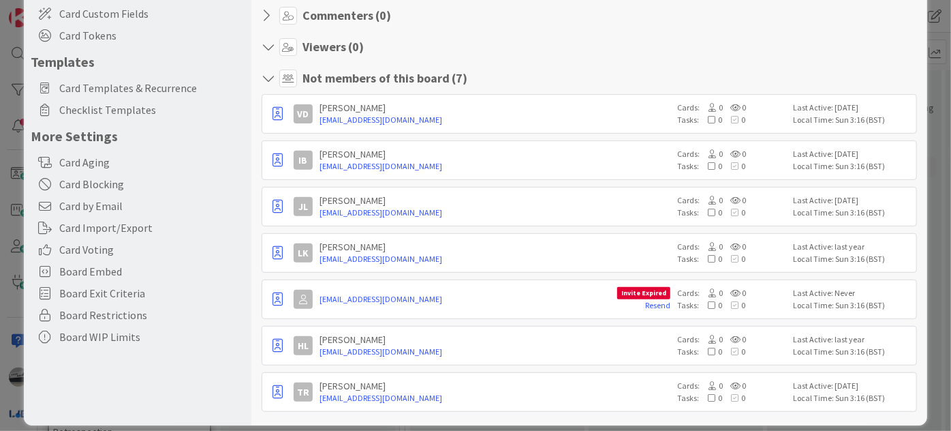
scroll to position [185, 0]
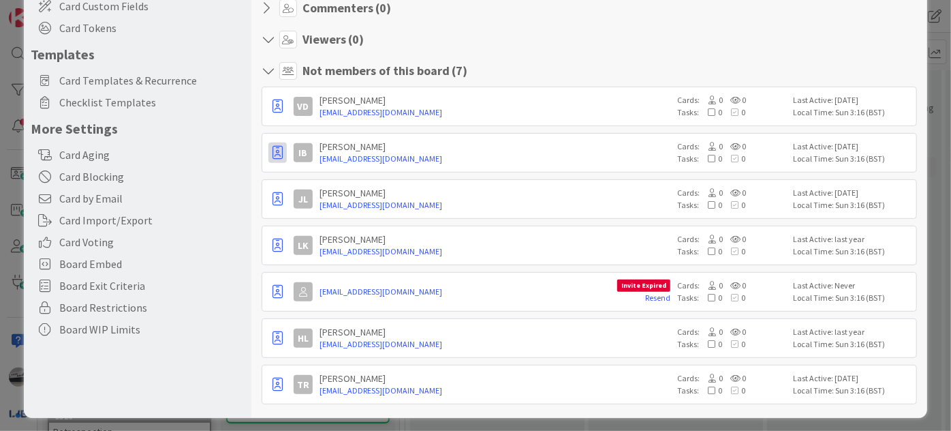
type input "[PERSON_NAME]"
click at [273, 148] on icon "button" at bounding box center [277, 153] width 10 height 14
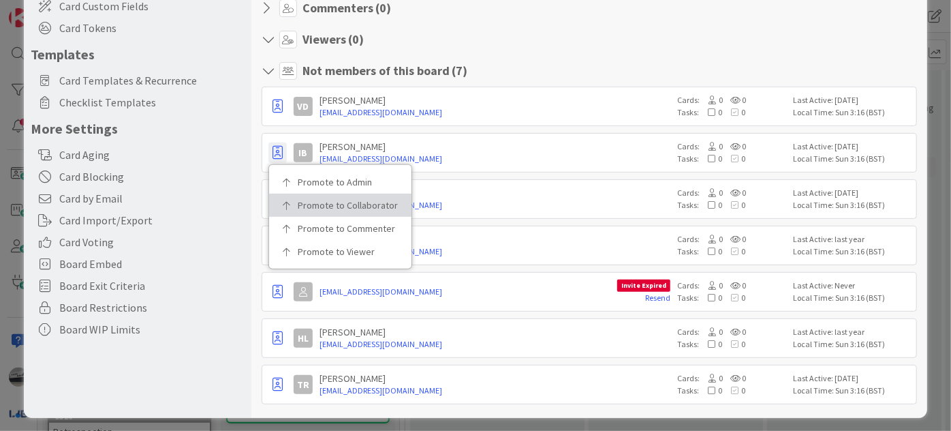
click at [301, 203] on p "Promote to Collaborator" at bounding box center [345, 205] width 95 height 10
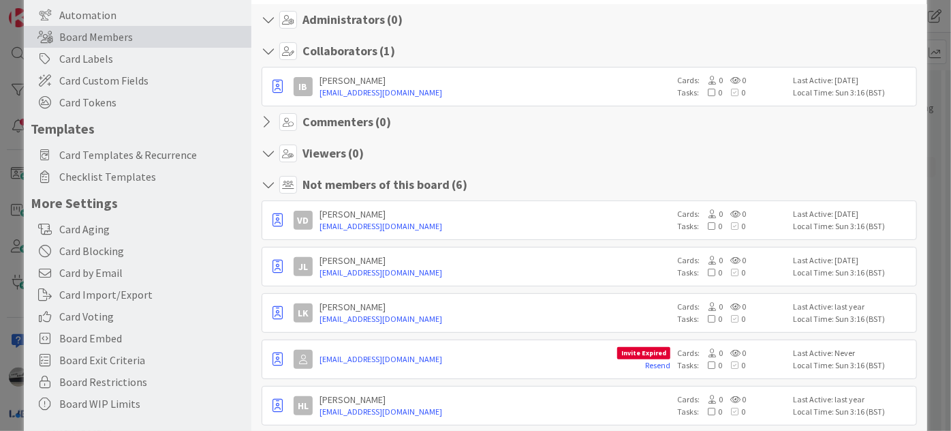
scroll to position [0, 0]
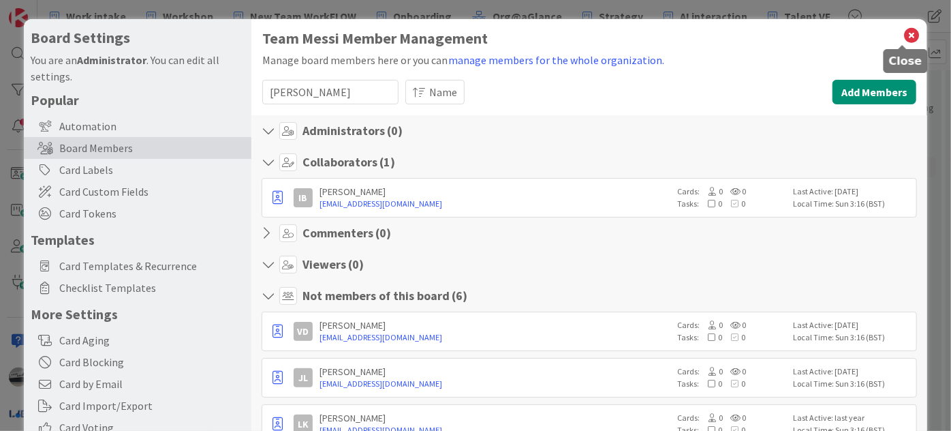
click at [905, 35] on icon at bounding box center [912, 35] width 18 height 19
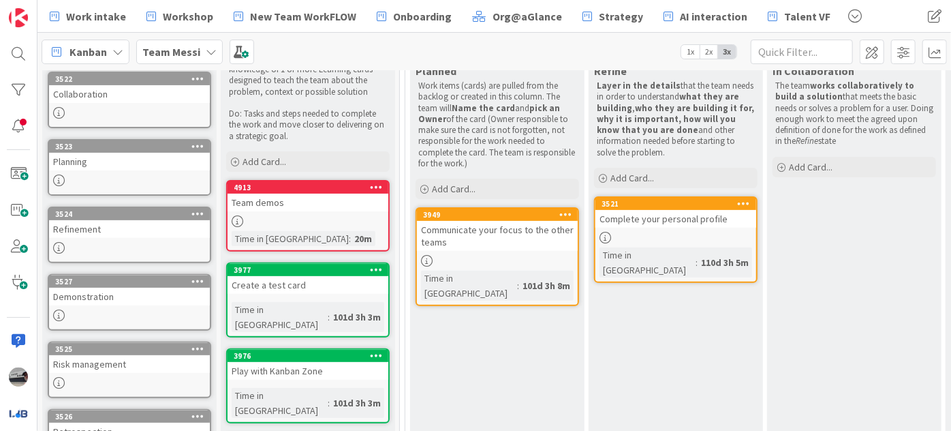
click at [272, 204] on div "Team demos" at bounding box center [308, 202] width 161 height 18
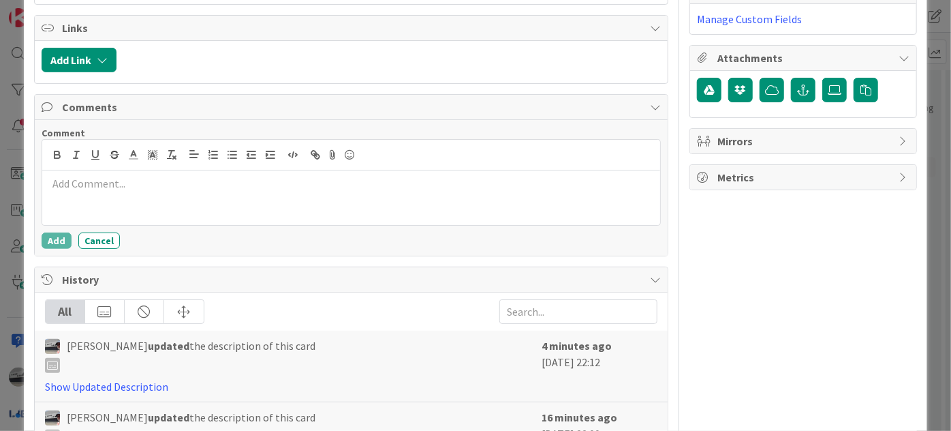
scroll to position [247, 0]
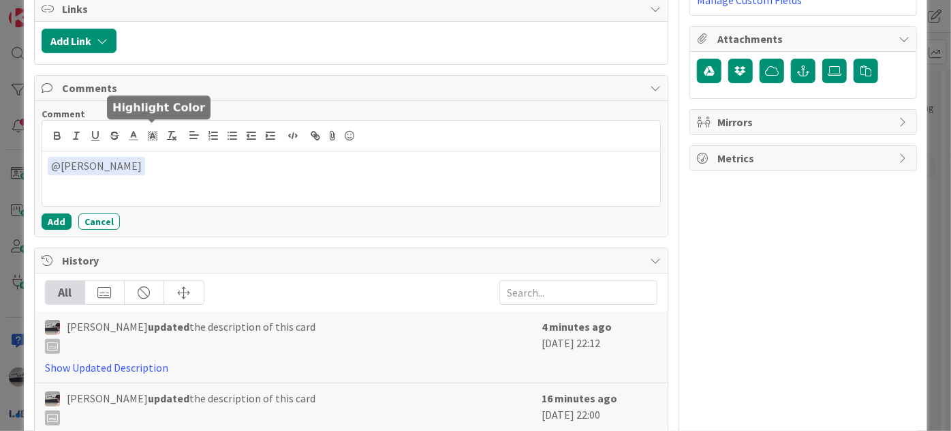
click at [143, 136] on div "﻿ @ [PERSON_NAME] ﻿ @ card @ board IB [PERSON_NAME] IM [PERSON_NAME] [PERSON_NA…" at bounding box center [351, 163] width 618 height 85
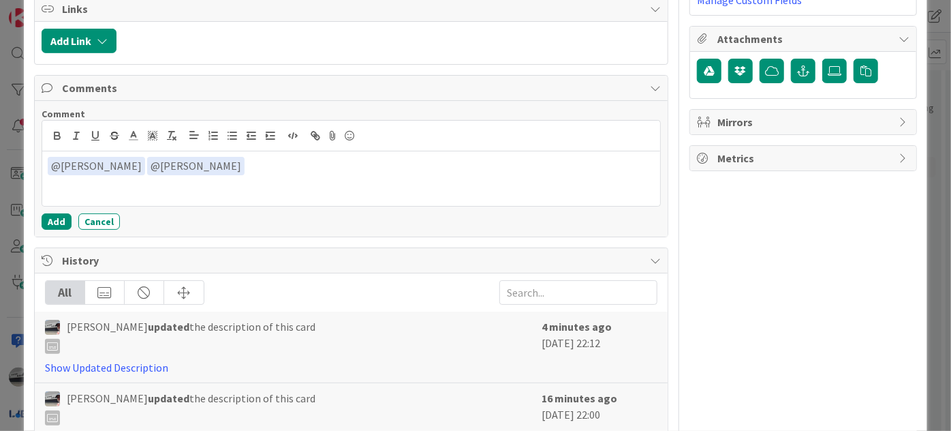
click at [206, 193] on div "﻿ @ [PERSON_NAME] ﻿ ﻿ @ [PERSON_NAME] ﻿ [PERSON_NAME] Priest [PERSON_NAME]" at bounding box center [351, 178] width 618 height 54
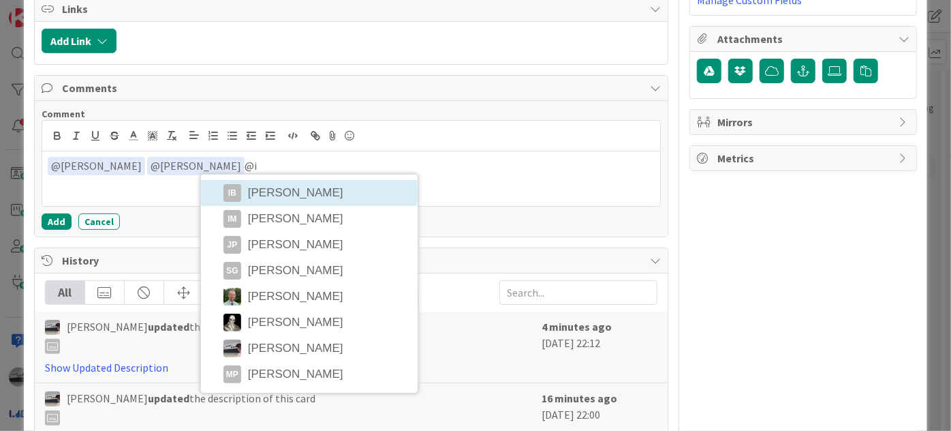
click at [261, 186] on div "﻿ @ [PERSON_NAME] ﻿ ﻿ @ [PERSON_NAME] ﻿ @i IB [PERSON_NAME] IM [PERSON_NAME] [P…" at bounding box center [351, 178] width 618 height 54
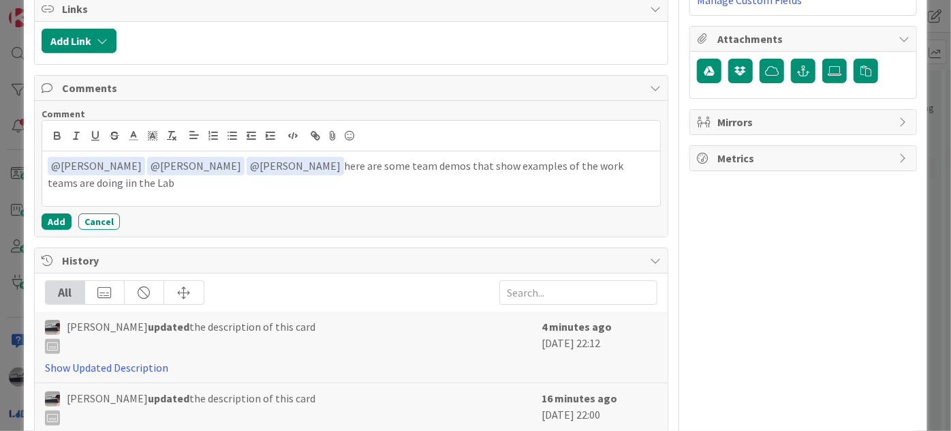
click at [621, 159] on p "﻿ @ [PERSON_NAME] ﻿ ﻿ @ [PERSON_NAME] ﻿ ﻿ @ [PERSON_NAME] ﻿ here are some team …" at bounding box center [351, 173] width 607 height 33
click at [50, 213] on button "Add" at bounding box center [57, 221] width 30 height 16
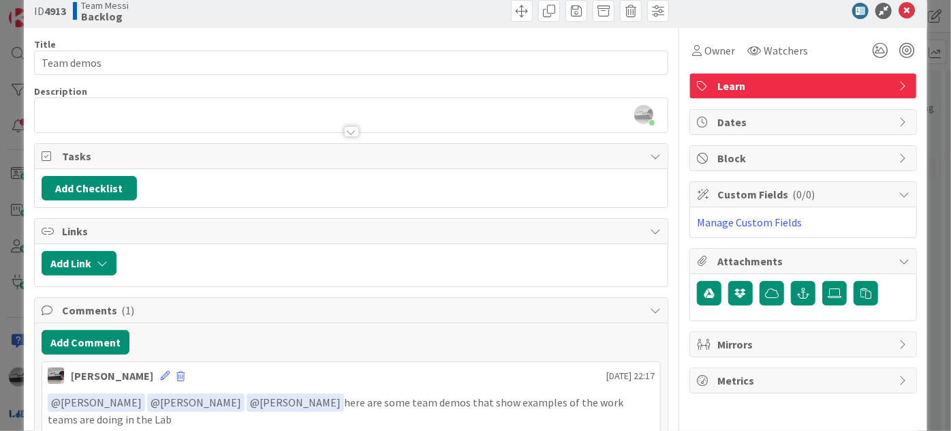
scroll to position [0, 0]
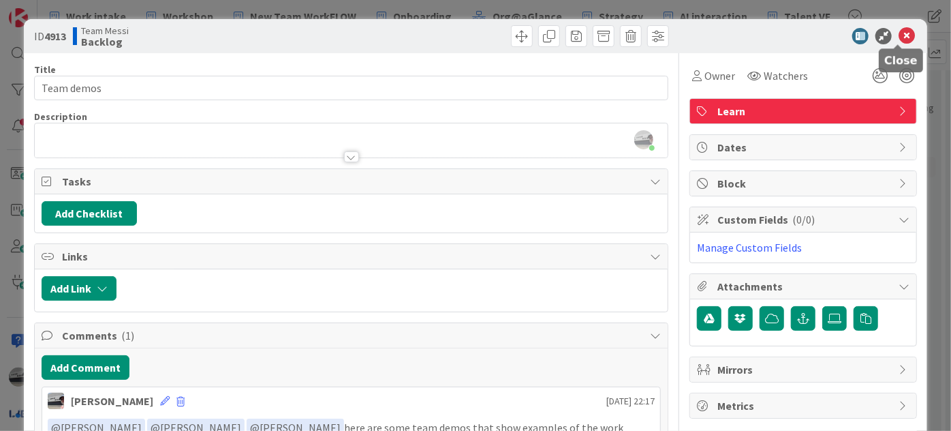
click at [899, 29] on icon at bounding box center [907, 36] width 16 height 16
